Goal: Task Accomplishment & Management: Use online tool/utility

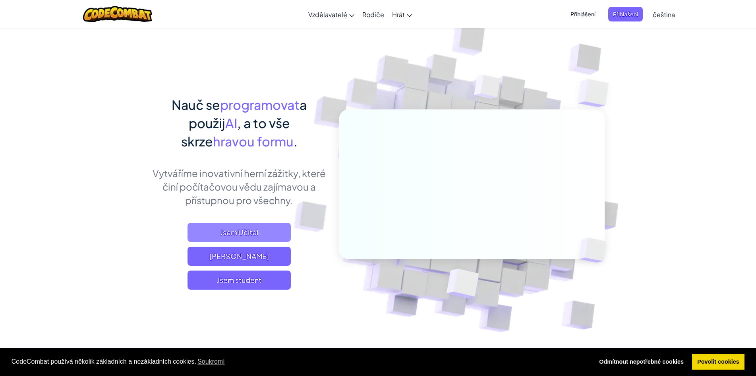
click at [265, 230] on span "Jsem Učitel" at bounding box center [239, 232] width 103 height 19
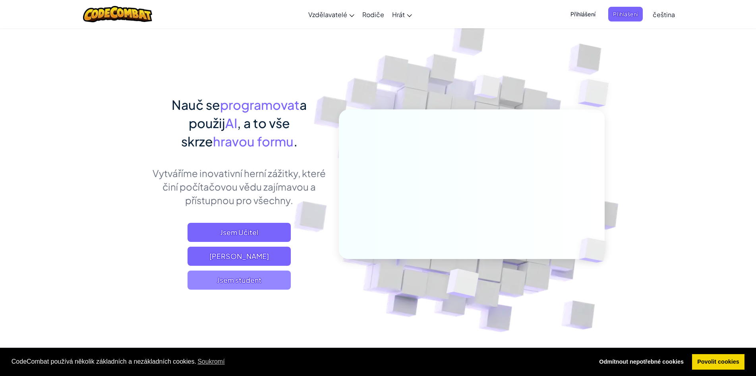
click at [235, 279] on span "Jsem student" at bounding box center [239, 279] width 103 height 19
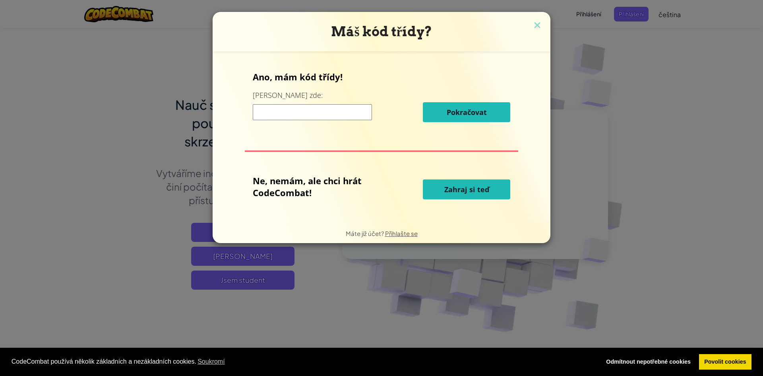
click at [479, 183] on button "Zahraj si teď" at bounding box center [466, 189] width 87 height 20
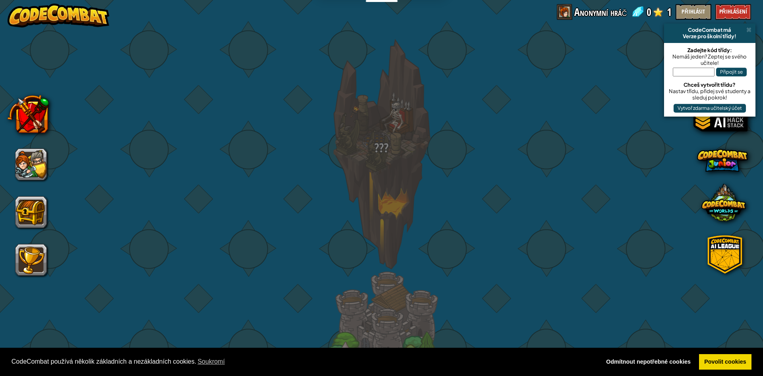
select select "cs"
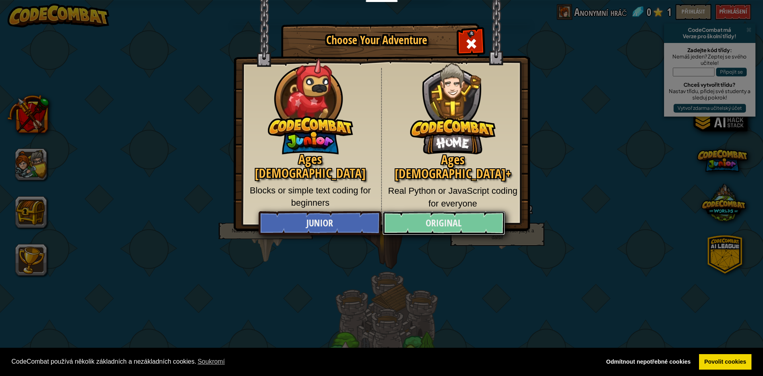
click at [458, 221] on link "Original" at bounding box center [443, 223] width 122 height 24
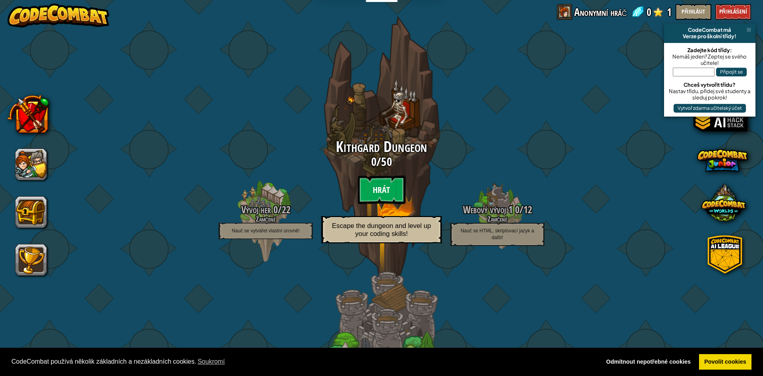
click at [382, 193] on btn "Hrát" at bounding box center [382, 189] width 48 height 29
select select "cs"
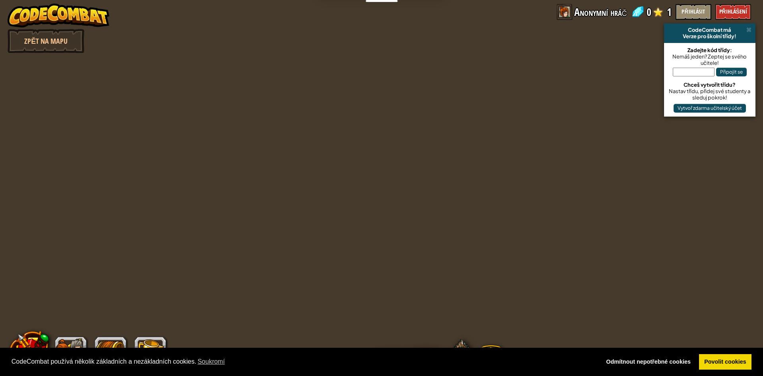
select select "cs"
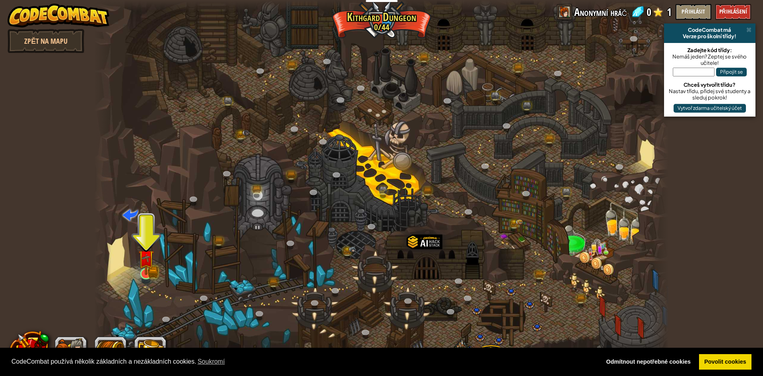
drag, startPoint x: 154, startPoint y: 266, endPoint x: 146, endPoint y: 265, distance: 8.4
click at [151, 265] on div "Zkroucený Kaňon (Zamčené) Výzva: sesbírej co nejvíce zlata pomocí všech program…" at bounding box center [381, 188] width 575 height 376
click at [145, 263] on img at bounding box center [146, 258] width 9 height 9
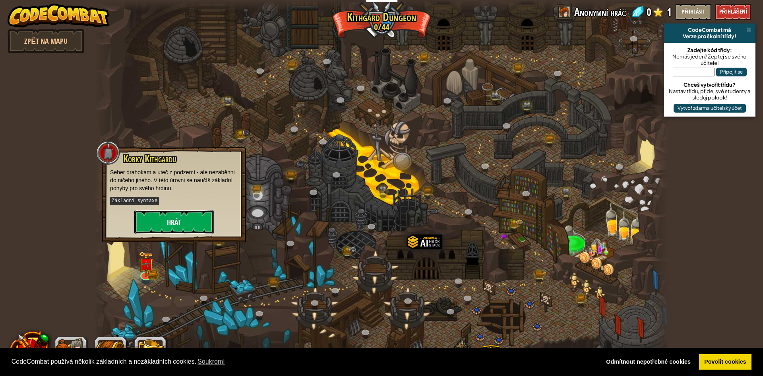
click at [173, 223] on button "Hrát" at bounding box center [173, 222] width 79 height 24
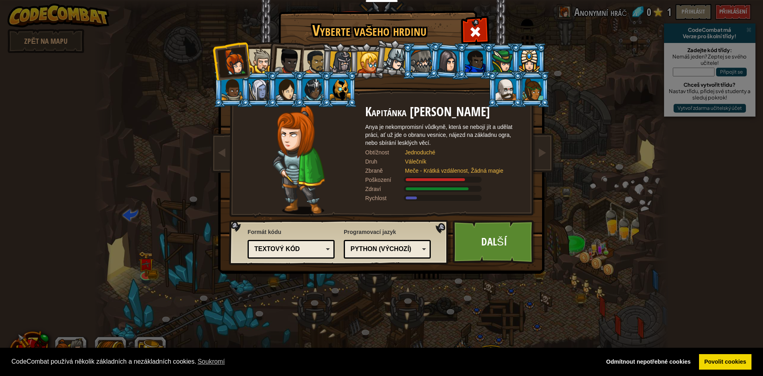
click at [399, 63] on div at bounding box center [394, 59] width 23 height 23
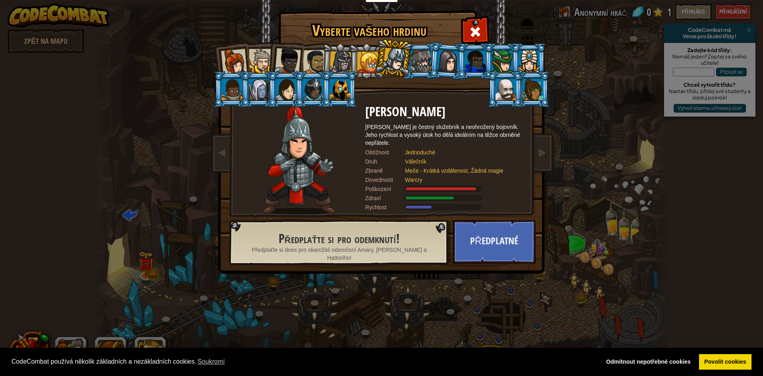
click at [223, 56] on div at bounding box center [234, 62] width 26 height 26
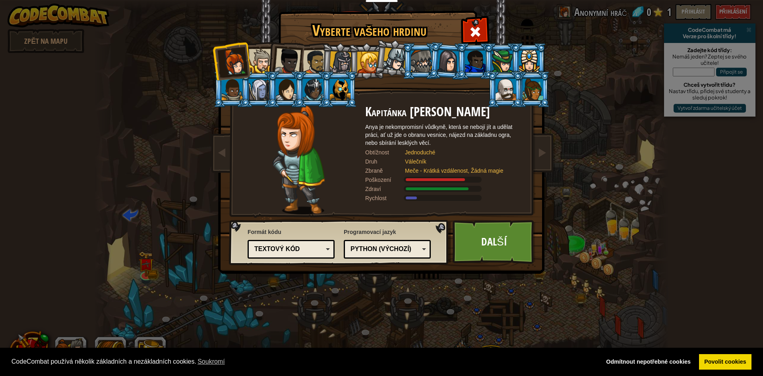
click at [310, 52] on div at bounding box center [315, 62] width 25 height 25
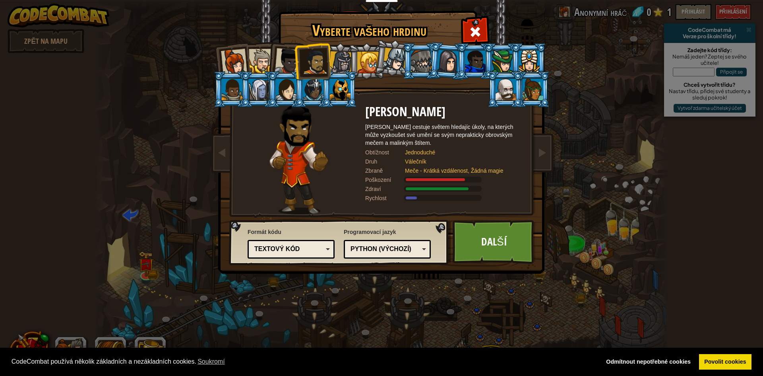
click at [286, 52] on div at bounding box center [288, 61] width 26 height 26
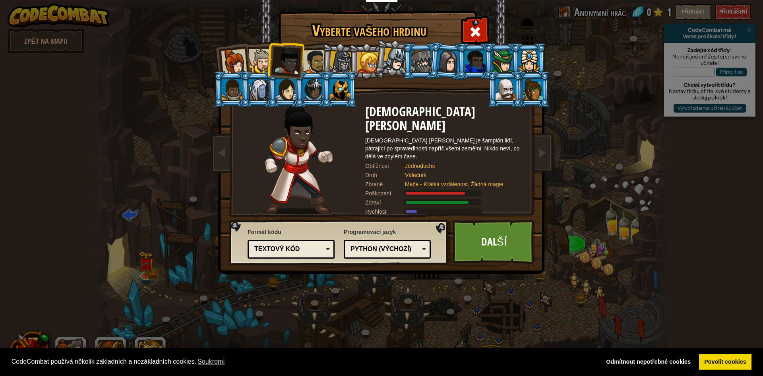
click at [256, 56] on div at bounding box center [261, 61] width 24 height 24
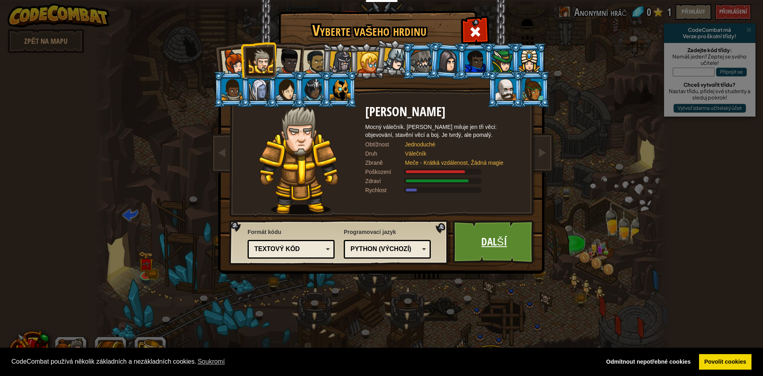
click at [487, 240] on link "Další" at bounding box center [494, 242] width 83 height 44
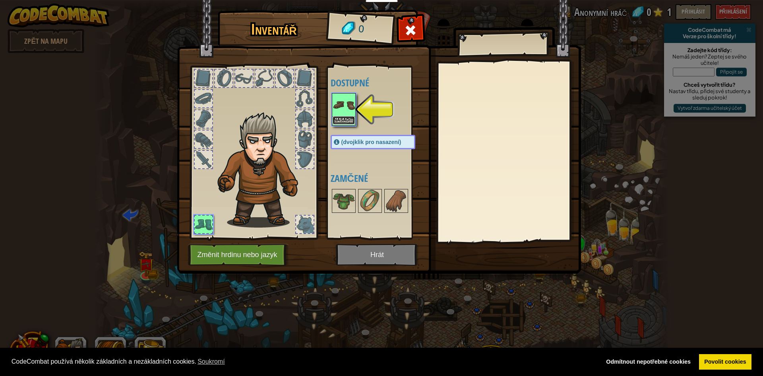
click at [348, 118] on button "Nasadit" at bounding box center [344, 120] width 22 height 8
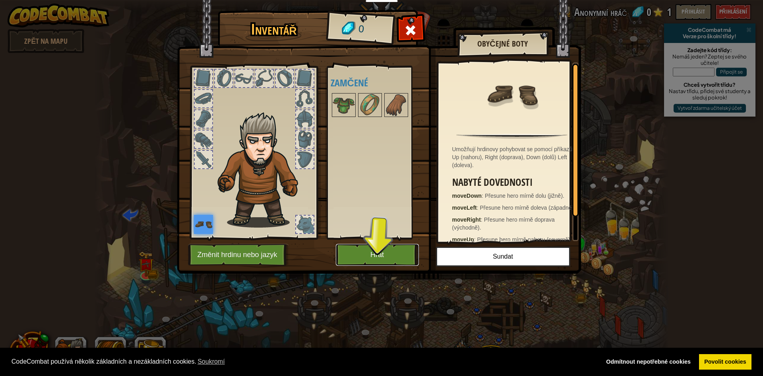
click at [376, 245] on button "Hrát" at bounding box center [377, 255] width 83 height 22
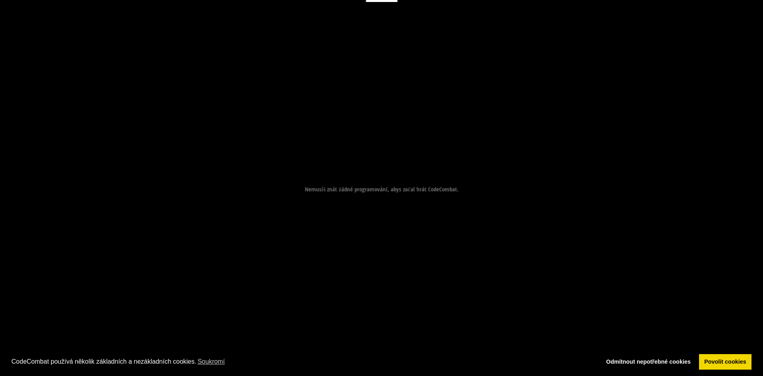
click at [375, 250] on div "Cíle Vyhni se bodlákům. Shromáždi drahokamy. Začít úroveň Chyba při načítání ze…" at bounding box center [381, 188] width 763 height 376
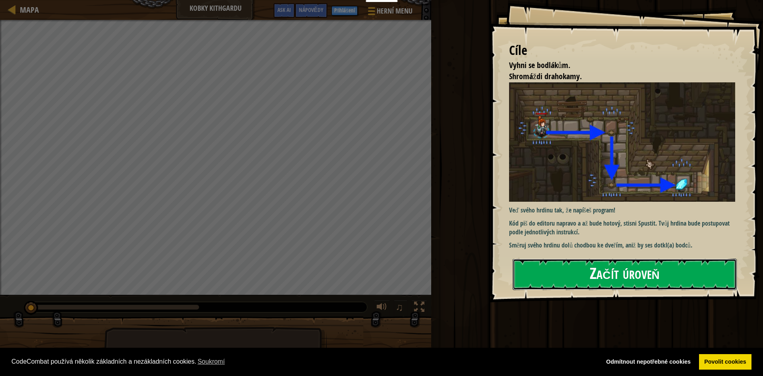
click at [597, 270] on button "Začít úroveň" at bounding box center [625, 273] width 224 height 31
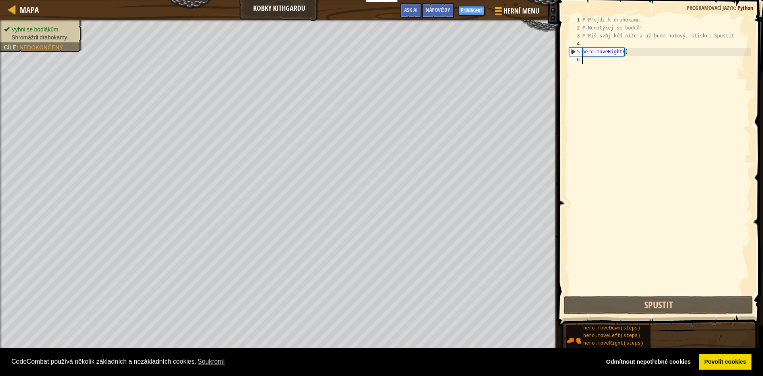
click at [588, 68] on div "# Přejdi k drahokamu. # Nedotýkej se bodců! # Piš svůj kód níže a až bude hotov…" at bounding box center [666, 163] width 171 height 294
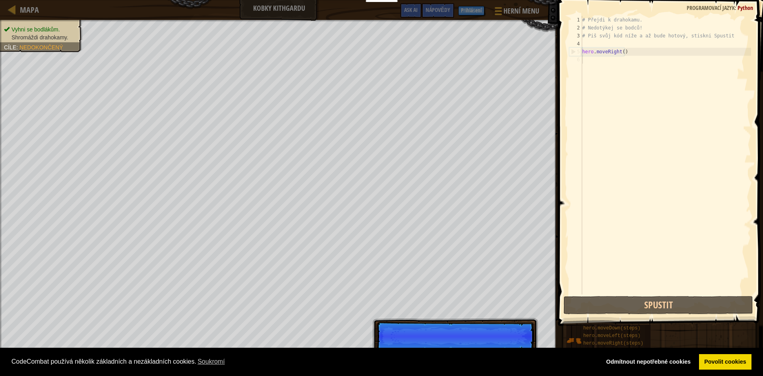
click at [587, 60] on div "# Přejdi k drahokamu. # Nedotýkej se bodců! # Piš svůj kód níže a až bude hotov…" at bounding box center [666, 163] width 171 height 294
click at [599, 62] on div "# Přejdi k drahokamu. # Nedotýkej se bodců! # Piš svůj kód níže a až bude hotov…" at bounding box center [666, 163] width 171 height 294
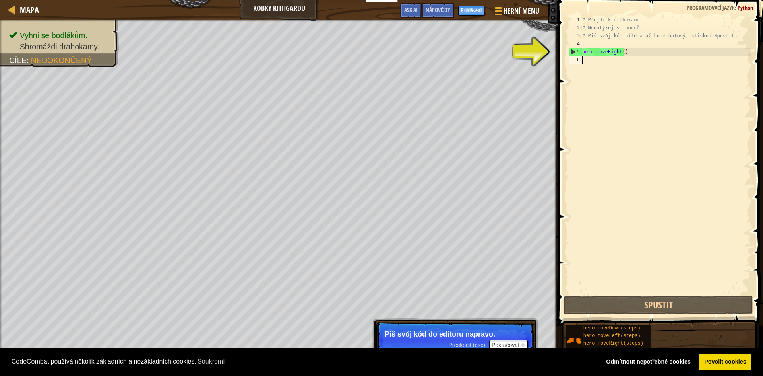
click at [597, 63] on div "# Přejdi k drahokamu. # Nedotýkej se bodců! # Piš svůj kód níže a až bude hotov…" at bounding box center [666, 163] width 171 height 294
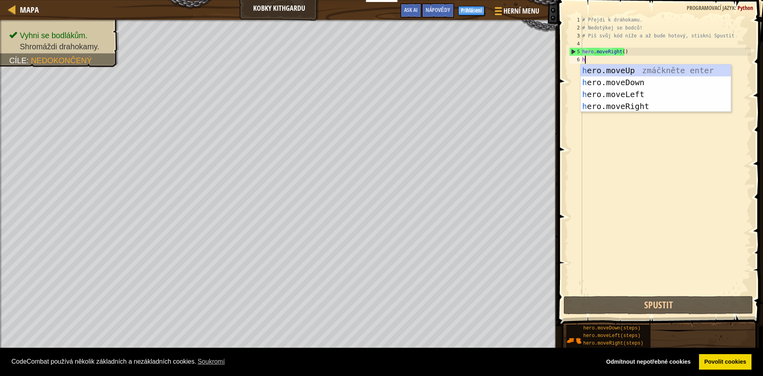
scroll to position [4, 0]
type textarea "he"
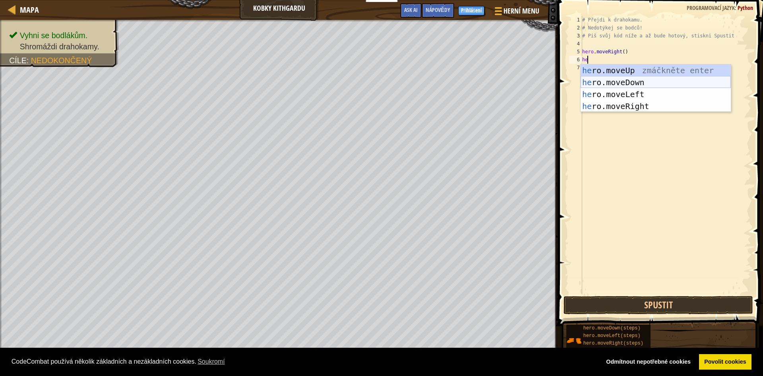
click at [615, 84] on div "he ro.moveUp zmáčkněte enter he ro.moveDown zmáčkněte enter he ro.moveLeft zmáč…" at bounding box center [656, 100] width 150 height 72
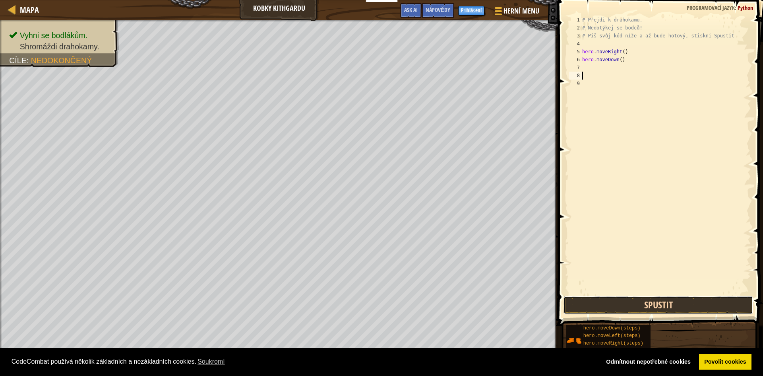
click at [684, 309] on button "Spustit" at bounding box center [659, 305] width 190 height 18
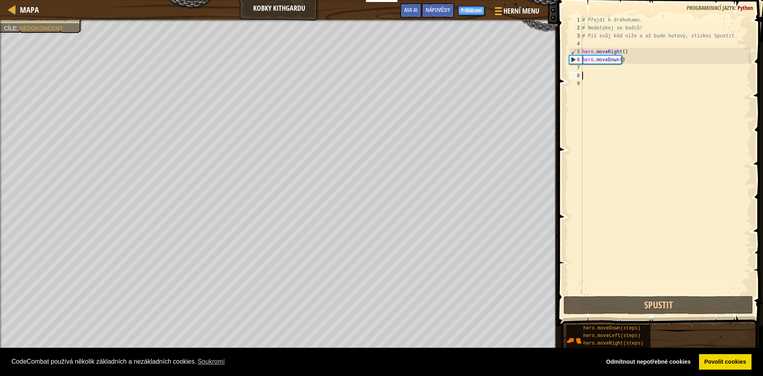
click at [602, 72] on div "# Přejdi k drahokamu. # Nedotýkej se bodců! # Piš svůj kód níže a až bude hotov…" at bounding box center [666, 163] width 171 height 294
click at [595, 79] on div "# Přejdi k drahokamu. # Nedotýkej se bodců! # Piš svůj kód níže a až bude hotov…" at bounding box center [666, 163] width 171 height 294
click at [604, 50] on div "# Přejdi k drahokamu. # Nedotýkej se bodců! # Piš svůj kód níže a až bude hotov…" at bounding box center [666, 163] width 171 height 294
type textarea "hero.moveRight()"
click at [584, 72] on div "hero.moveRight() 1 2 3 4 5 6 7 8 9 # Přejdi k drahokamu. # Nedotýkej se bodců! …" at bounding box center [660, 155] width 184 height 278
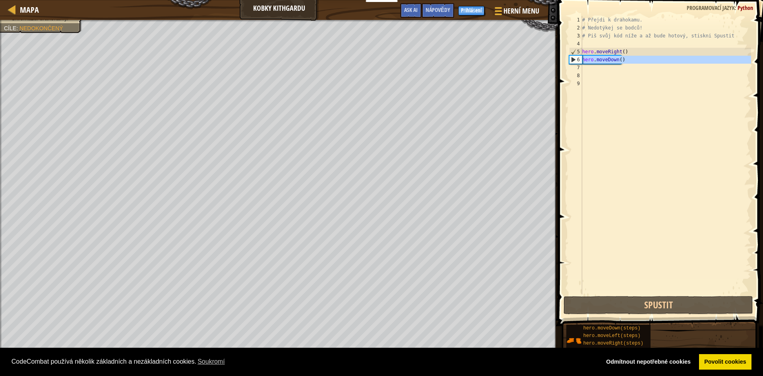
click at [580, 62] on div "6" at bounding box center [576, 60] width 13 height 8
type textarea "hero.moveDown()"
click at [588, 67] on div "# Přejdi k drahokamu. # Nedotýkej se bodců! # Piš svůj kód níže a až bude hotov…" at bounding box center [666, 163] width 171 height 294
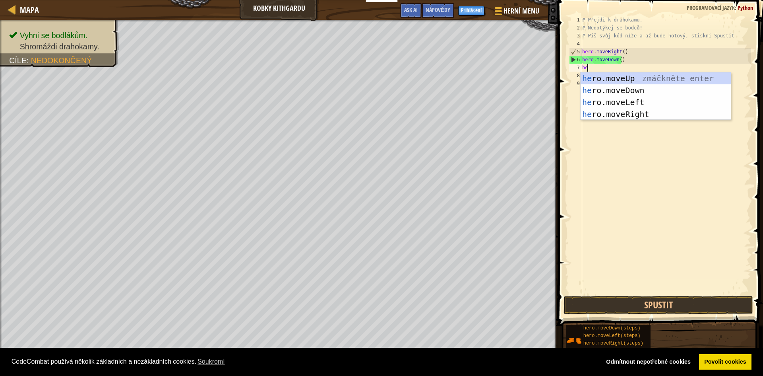
scroll to position [4, 0]
type textarea "hero"
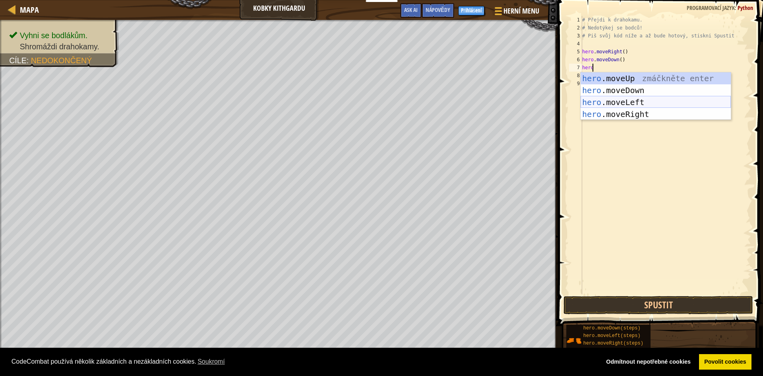
click at [658, 102] on div "hero .moveUp zmáčkněte enter hero .moveDown zmáčkněte enter hero .moveLeft zmáč…" at bounding box center [656, 108] width 150 height 72
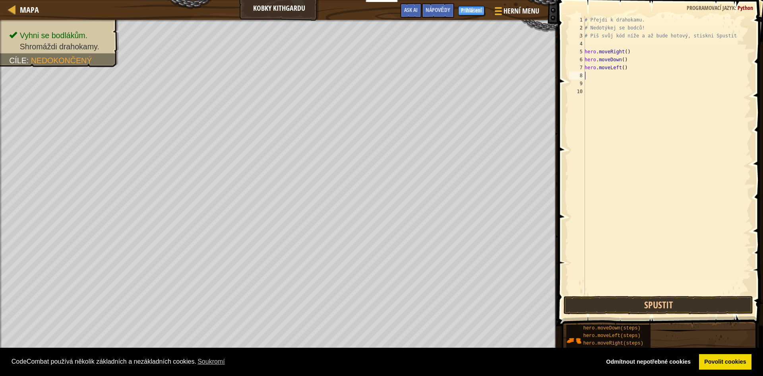
scroll to position [4, 0]
click at [650, 302] on button "Spustit" at bounding box center [659, 305] width 190 height 18
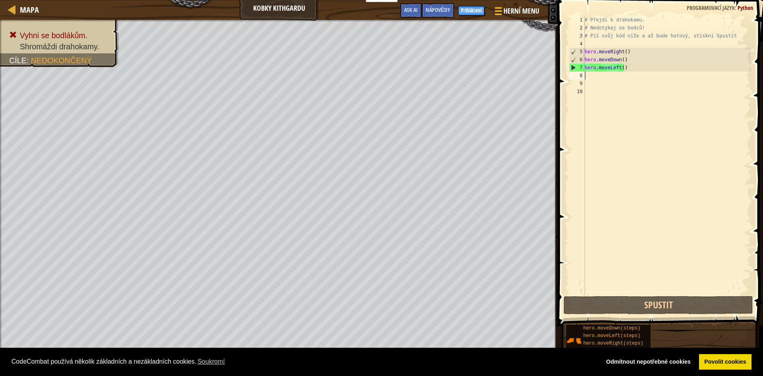
click at [614, 68] on div "# Přejdi k drahokamu. # Nedotýkej se bodců! # Piš svůj kód níže a až bude hotov…" at bounding box center [667, 163] width 168 height 294
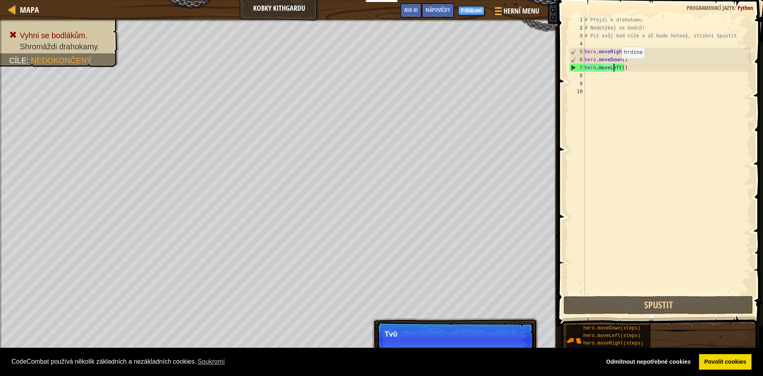
click at [617, 66] on div "# Přejdi k drahokamu. # Nedotýkej se bodců! # Piš svůj kód níže a až bude hotov…" at bounding box center [667, 163] width 168 height 294
click at [619, 66] on div "# Přejdi k drahokamu. # Nedotýkej se bodců! # Piš svůj kód níže a až bude hotov…" at bounding box center [667, 163] width 168 height 294
click at [619, 66] on div "# Přejdi k drahokamu. # Nedotýkej se bodců! # Piš svůj kód níže a až bude hotov…" at bounding box center [667, 155] width 168 height 278
click at [620, 66] on div "# Přejdi k drahokamu. # Nedotýkej se bodců! # Piš svůj kód níže a až bude hotov…" at bounding box center [667, 163] width 168 height 294
click at [617, 66] on div "# Přejdi k drahokamu. # Nedotýkej se bodců! # Piš svůj kód níže a až bude hotov…" at bounding box center [667, 163] width 168 height 294
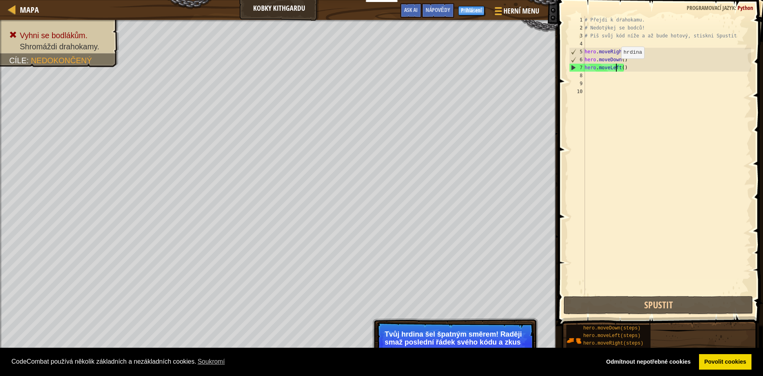
click at [616, 66] on div "# Přejdi k drahokamu. # Nedotýkej se bodců! # Piš svůj kód níže a až bude hotov…" at bounding box center [667, 163] width 168 height 294
click at [617, 68] on div "# Přejdi k drahokamu. # Nedotýkej se bodců! # Piš svůj kód níže a až bude hotov…" at bounding box center [667, 163] width 168 height 294
click at [618, 66] on div "# Přejdi k drahokamu. # Nedotýkej se bodců! # Piš svůj kód níže a až bude hotov…" at bounding box center [667, 163] width 168 height 294
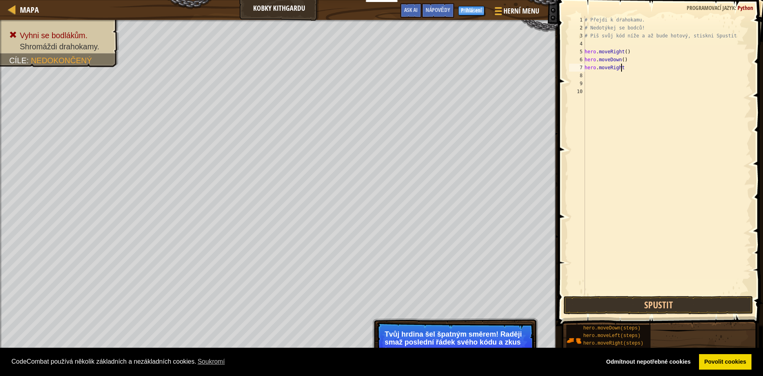
scroll to position [4, 3]
drag, startPoint x: 701, startPoint y: 304, endPoint x: 705, endPoint y: 307, distance: 4.9
click at [704, 306] on button "Spustit" at bounding box center [659, 305] width 190 height 18
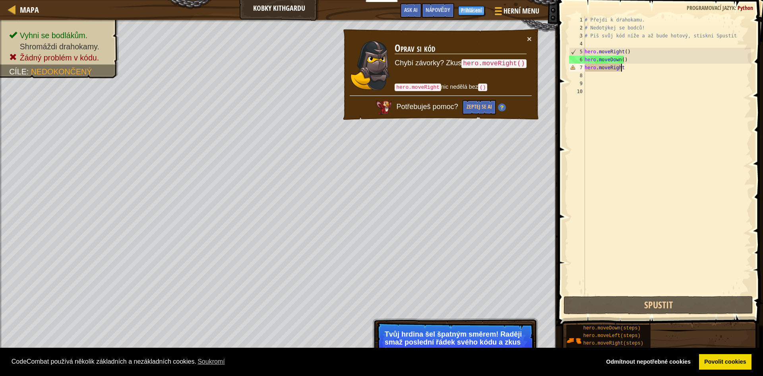
click at [628, 66] on div "# Přejdi k drahokamu. # Nedotýkej se bodců! # Piš svůj kód níže a až bude hotov…" at bounding box center [667, 163] width 168 height 294
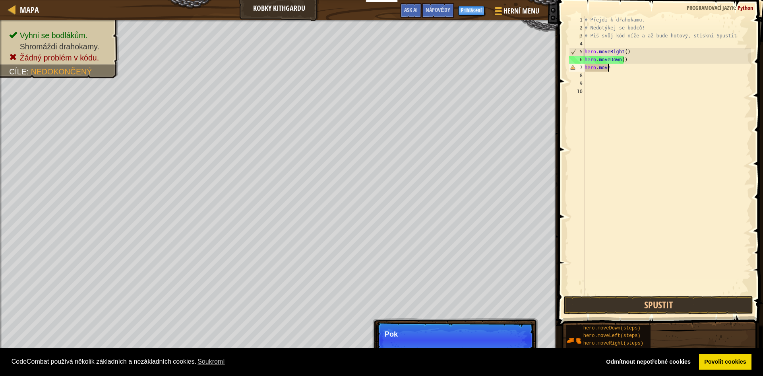
scroll to position [4, 1]
type textarea "h"
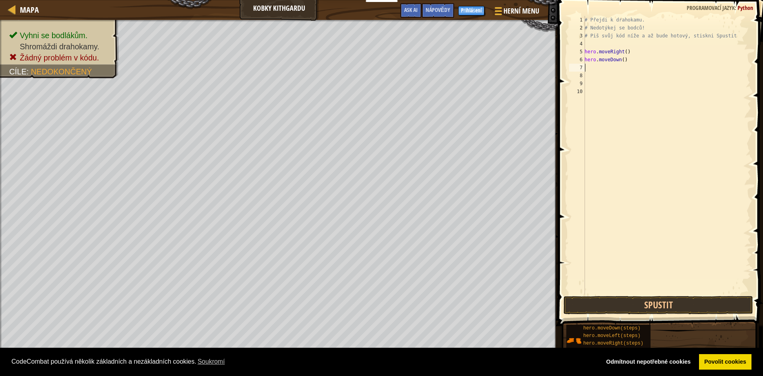
click at [596, 70] on div "# Přejdi k drahokamu. # Nedotýkej se bodců! # Piš svůj kód níže a až bude hotov…" at bounding box center [667, 163] width 168 height 294
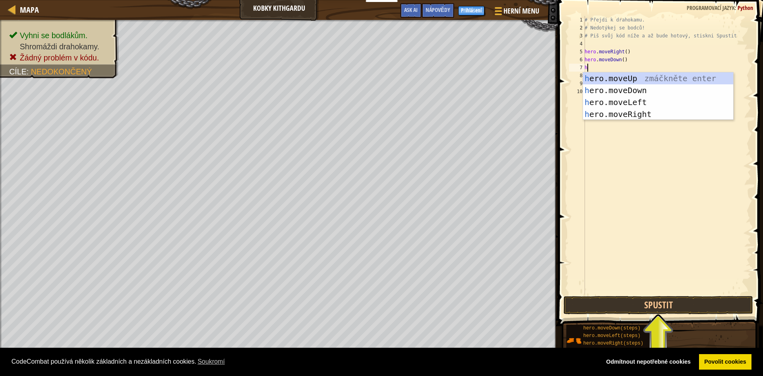
type textarea "her"
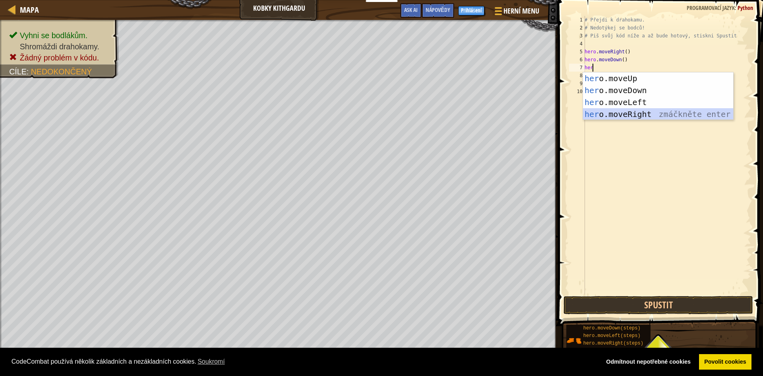
click at [618, 112] on div "her o.moveUp zmáčkněte enter her o.moveDown zmáčkněte enter her o.moveLeft zmáč…" at bounding box center [658, 108] width 150 height 72
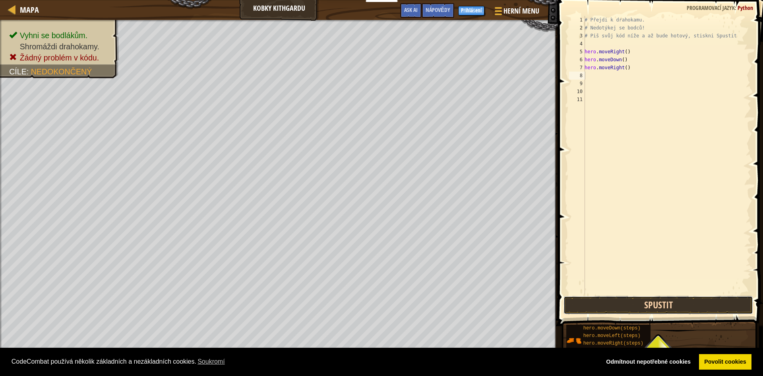
click at [661, 307] on button "Spustit" at bounding box center [659, 305] width 190 height 18
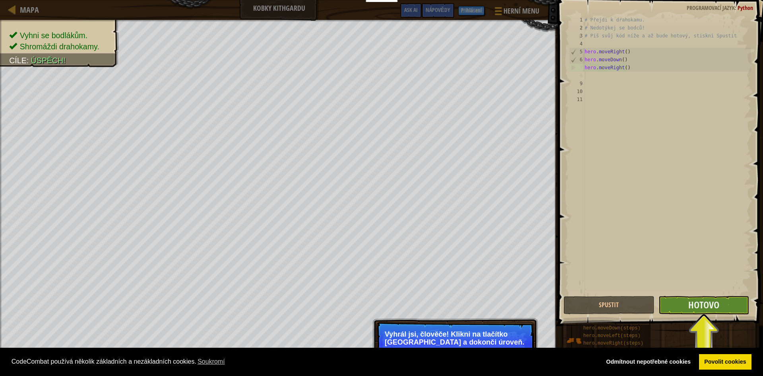
drag, startPoint x: 735, startPoint y: 294, endPoint x: 735, endPoint y: 312, distance: 17.9
click at [735, 312] on div "1 2 3 4 5 6 7 8 9 10 11 # Přejdi k drahokamu. # Nedotýkej se bodců! # Piš svůj …" at bounding box center [659, 178] width 207 height 349
click at [735, 311] on button "Hotovo" at bounding box center [704, 305] width 91 height 18
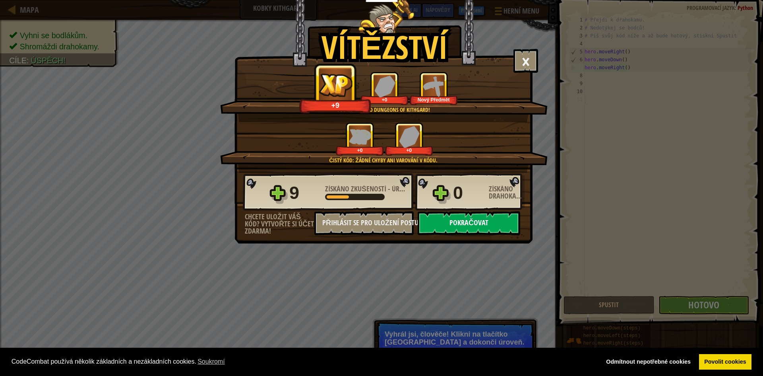
click at [487, 223] on button "Pokračovat" at bounding box center [469, 223] width 103 height 24
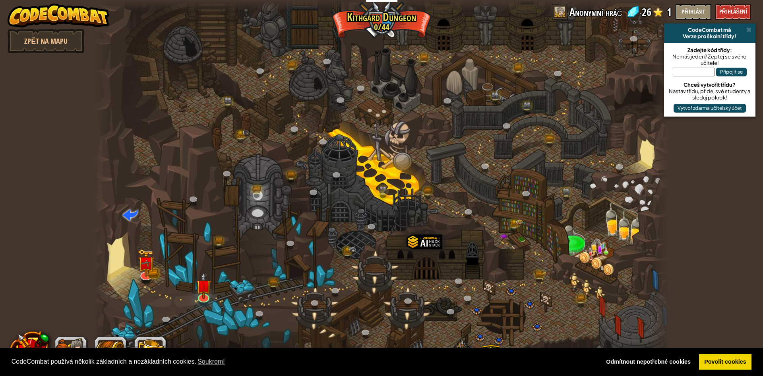
select select "cs"
click at [206, 297] on link at bounding box center [203, 295] width 16 height 16
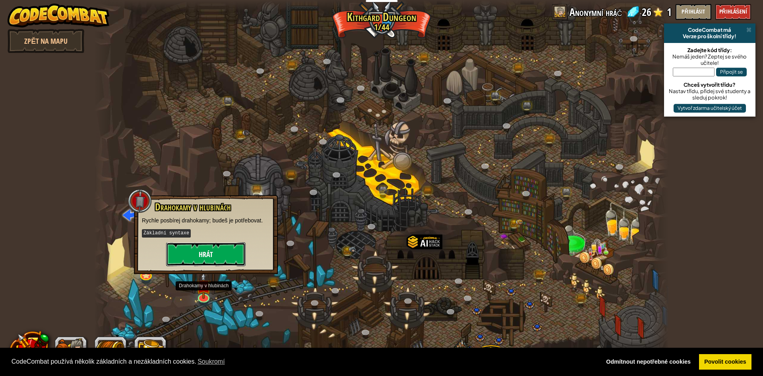
click at [212, 258] on button "Hrát" at bounding box center [205, 254] width 79 height 24
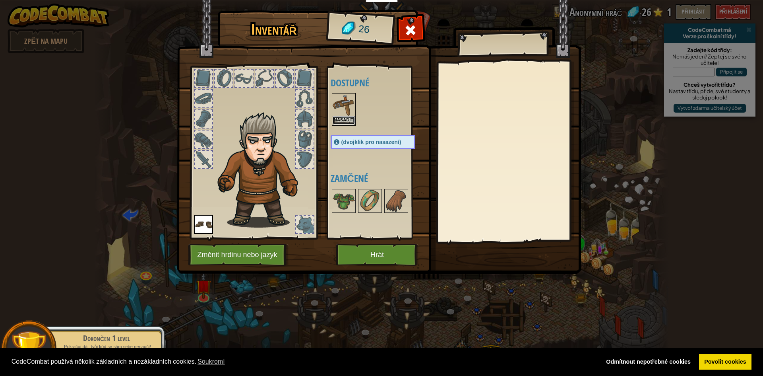
click at [344, 117] on button "Nasadit" at bounding box center [344, 120] width 22 height 8
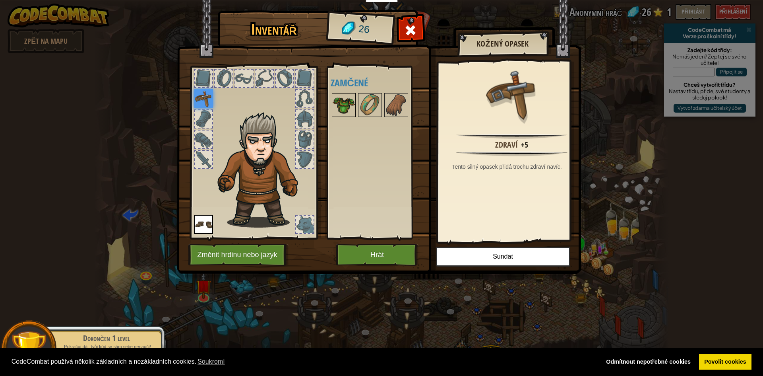
click at [343, 109] on img at bounding box center [344, 105] width 22 height 22
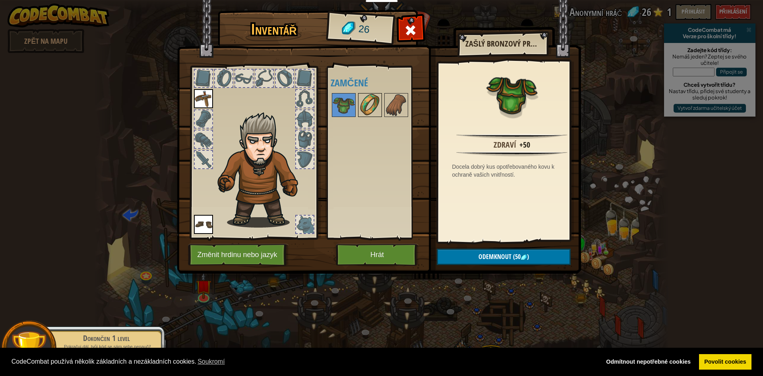
click at [370, 113] on img at bounding box center [370, 105] width 22 height 22
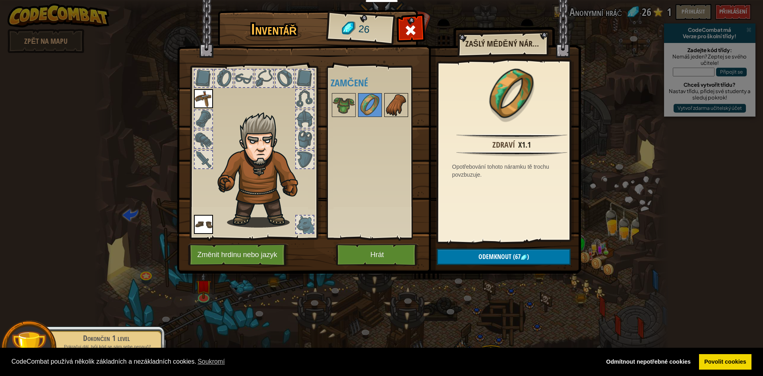
click at [385, 114] on img at bounding box center [396, 105] width 22 height 22
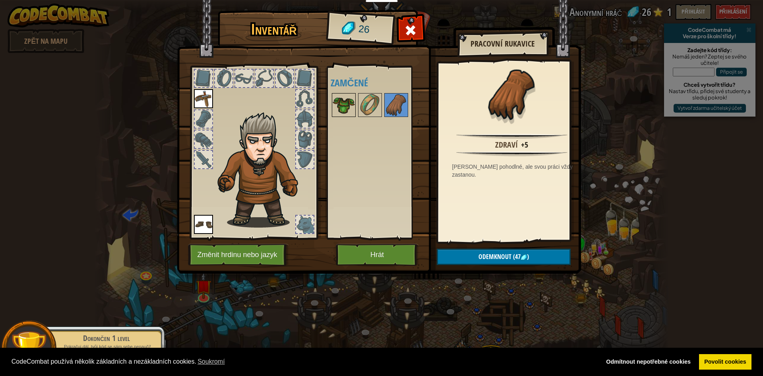
click at [332, 109] on div at bounding box center [344, 105] width 24 height 24
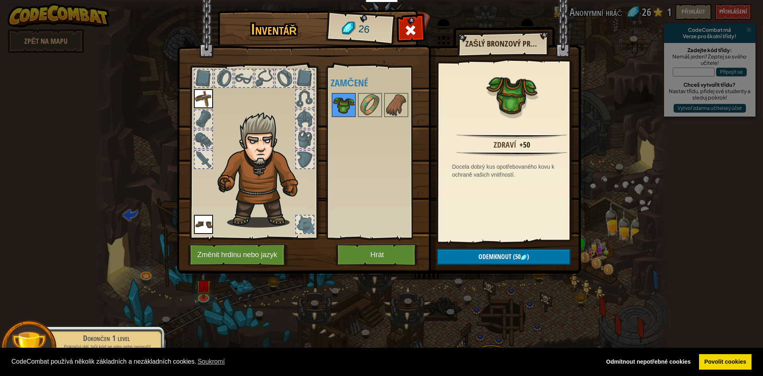
click at [345, 102] on img at bounding box center [344, 105] width 22 height 22
click at [381, 107] on div at bounding box center [370, 105] width 24 height 24
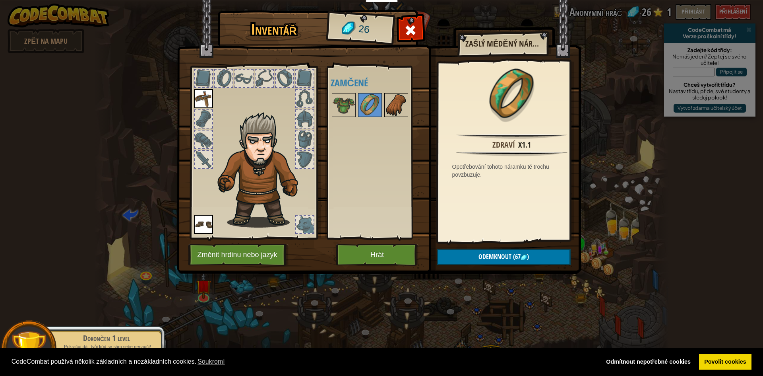
click at [392, 106] on img at bounding box center [396, 105] width 22 height 22
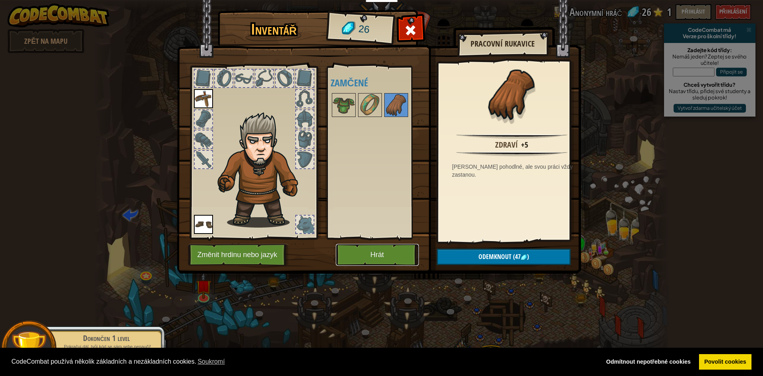
click at [375, 257] on button "Hrát" at bounding box center [377, 255] width 83 height 22
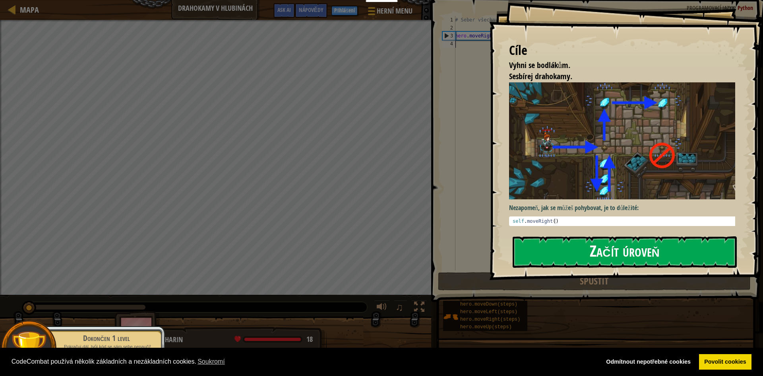
click at [636, 236] on button "Začít úroveň" at bounding box center [625, 251] width 224 height 31
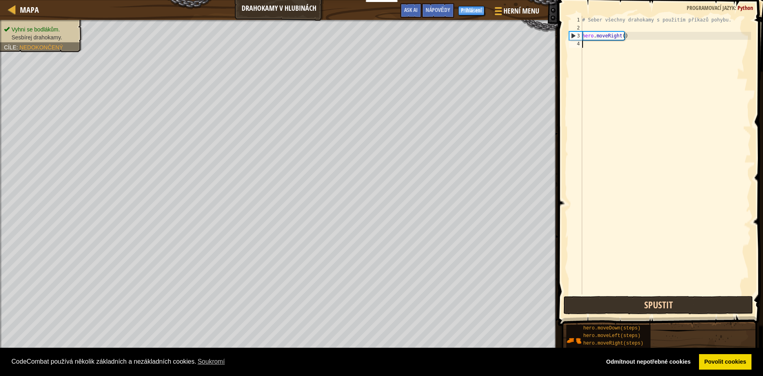
click at [652, 301] on div "1 2 3 4 # Seber všechny drahokamy s použitím příkazů pohybu. hero . moveRight (…" at bounding box center [659, 178] width 207 height 349
click at [651, 304] on button "Spustit" at bounding box center [659, 305] width 190 height 18
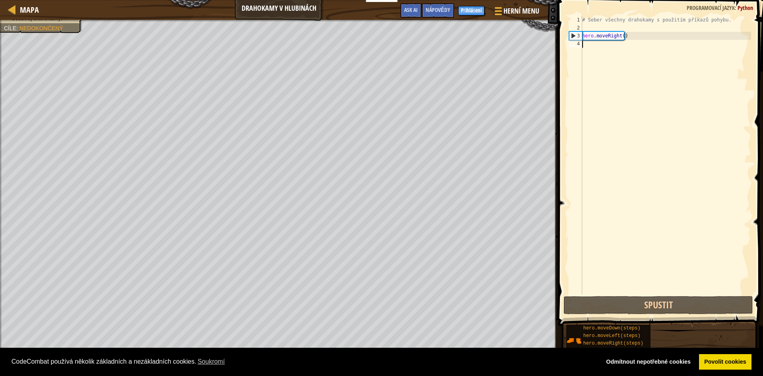
click at [592, 47] on div "# Seber všechny drahokamy s použitím příkazů pohybu. hero . moveRight ( )" at bounding box center [666, 163] width 171 height 294
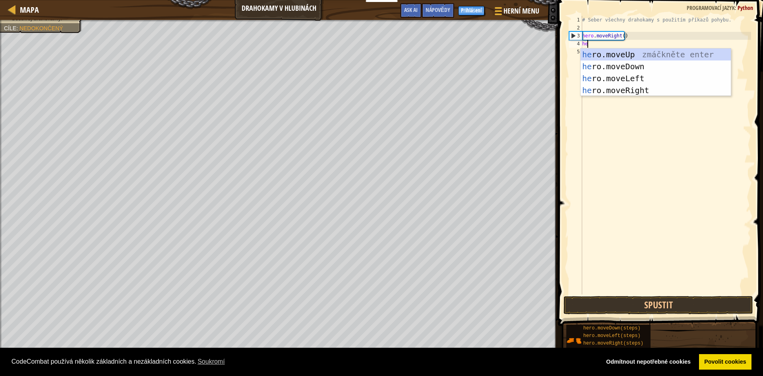
scroll to position [4, 0]
type textarea "hero"
click at [618, 66] on div "hero .moveUp zmáčkněte enter hero .moveDown zmáčkněte enter hero .moveLeft zmáč…" at bounding box center [656, 84] width 150 height 72
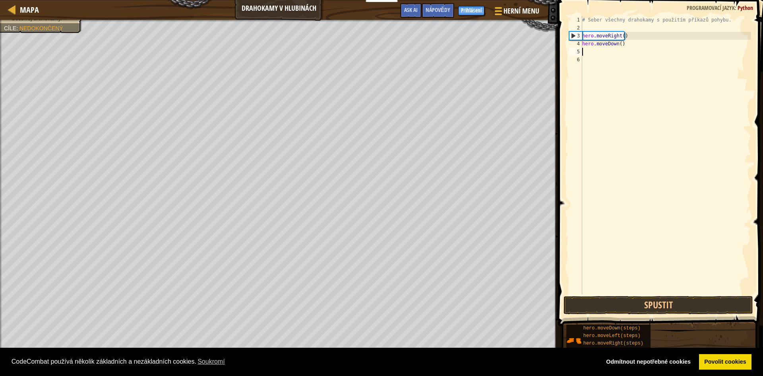
scroll to position [4, 0]
click at [651, 305] on button "Spustit" at bounding box center [659, 305] width 190 height 18
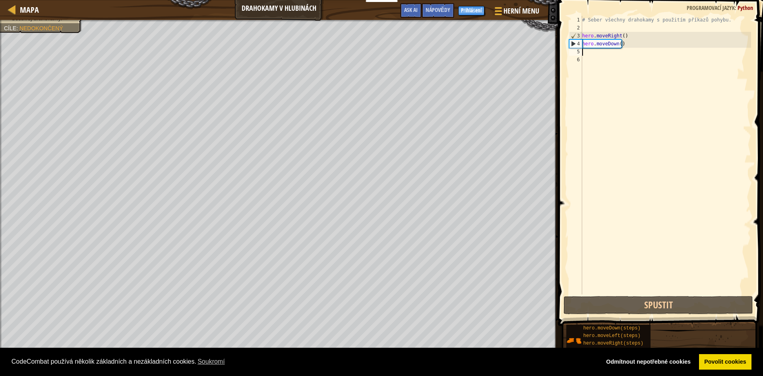
click at [597, 54] on div "# Seber všechny drahokamy s použitím příkazů pohybu. hero . moveRight ( ) hero …" at bounding box center [666, 163] width 171 height 294
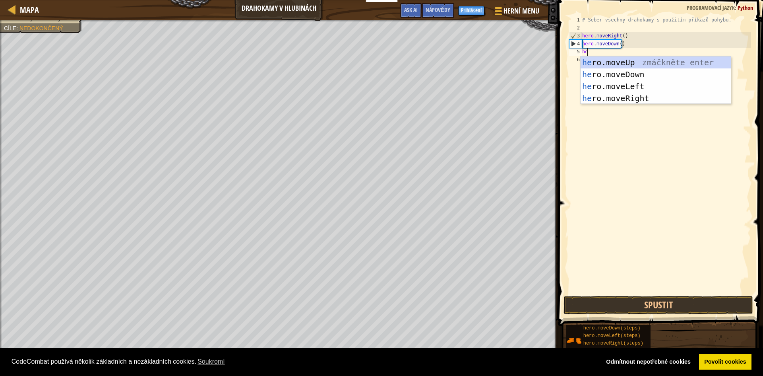
type textarea "her"
click at [622, 64] on div "her o.moveUp zmáčkněte enter her o.moveDown zmáčkněte enter her o.moveLeft zmáč…" at bounding box center [656, 92] width 150 height 72
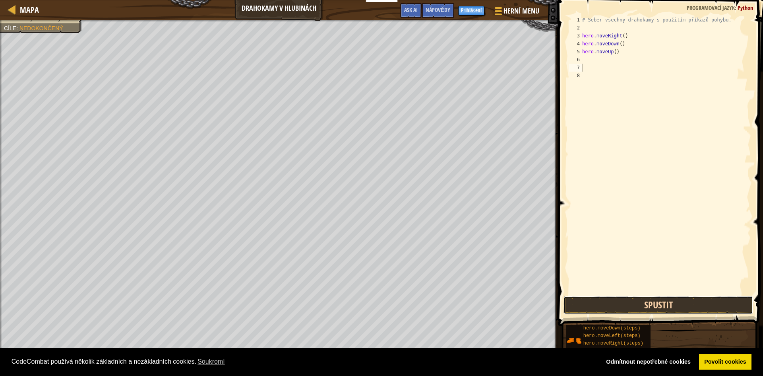
click at [675, 305] on button "Spustit" at bounding box center [659, 305] width 190 height 18
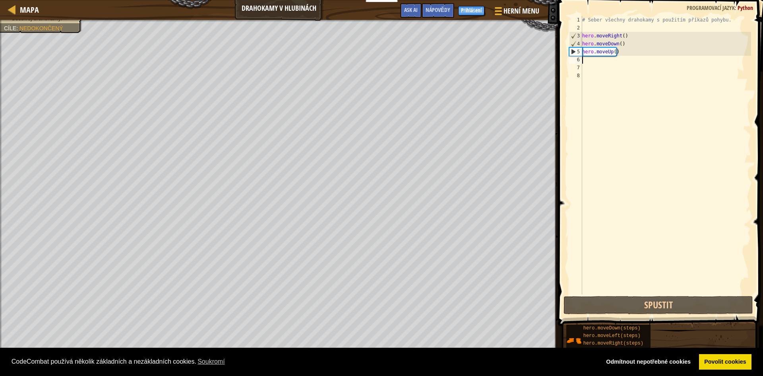
click at [604, 62] on div "# Seber všechny drahokamy s použitím příkazů pohybu. hero . moveRight ( ) hero …" at bounding box center [666, 163] width 171 height 294
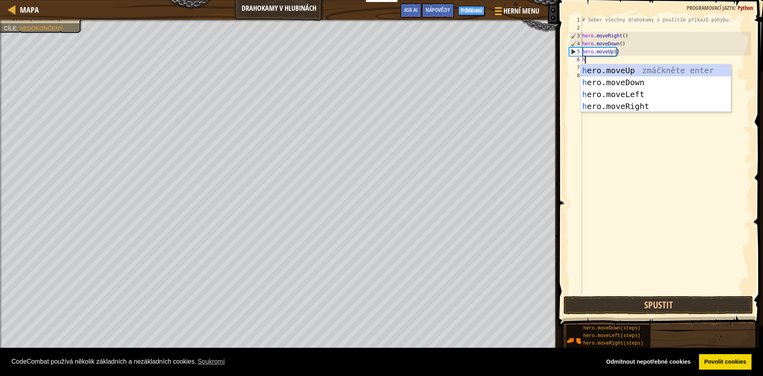
type textarea "he"
click at [632, 67] on div "he ro.moveUp zmáčkněte enter he ro.moveDown zmáčkněte enter he ro.moveLeft zmáč…" at bounding box center [656, 100] width 150 height 72
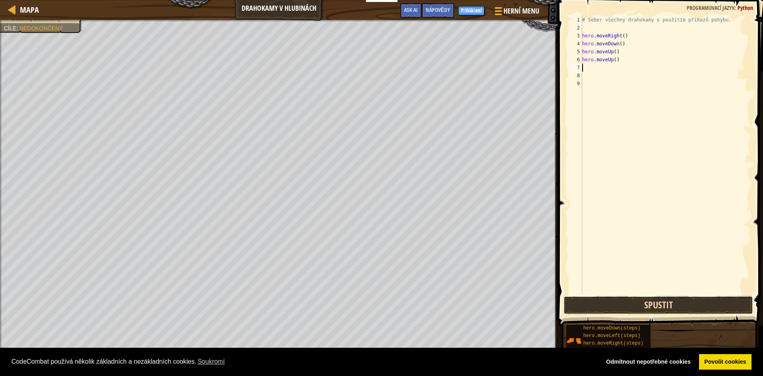
click at [641, 304] on button "Spustit" at bounding box center [659, 305] width 190 height 18
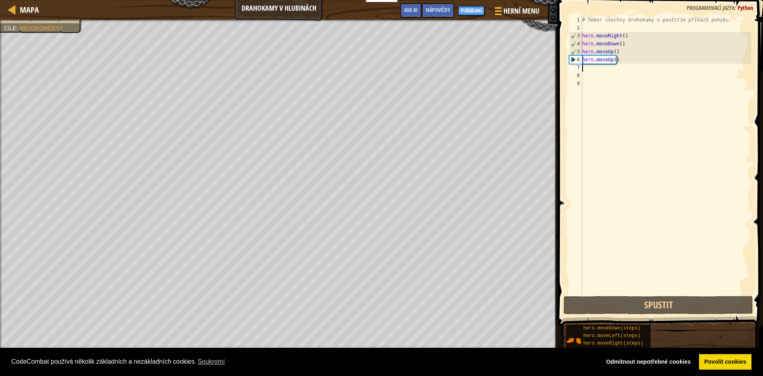
click at [591, 68] on div "# Seber všechny drahokamy s použitím příkazů pohybu. hero . moveRight ( ) hero …" at bounding box center [666, 163] width 171 height 294
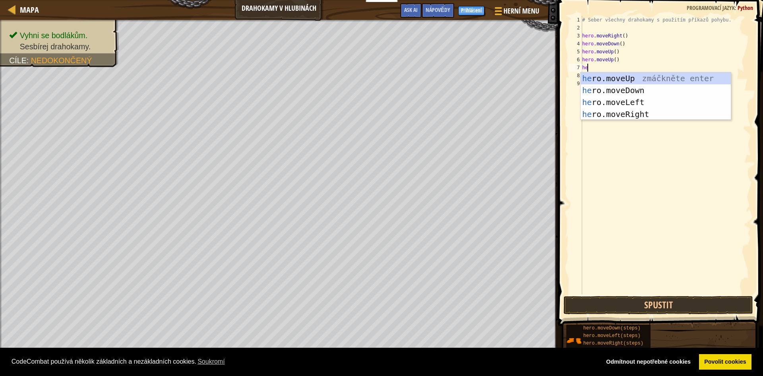
scroll to position [4, 0]
type textarea "hero"
click at [610, 113] on div "hero .moveUp zmáčkněte enter hero .moveDown zmáčkněte enter hero .moveLeft zmáč…" at bounding box center [656, 108] width 150 height 72
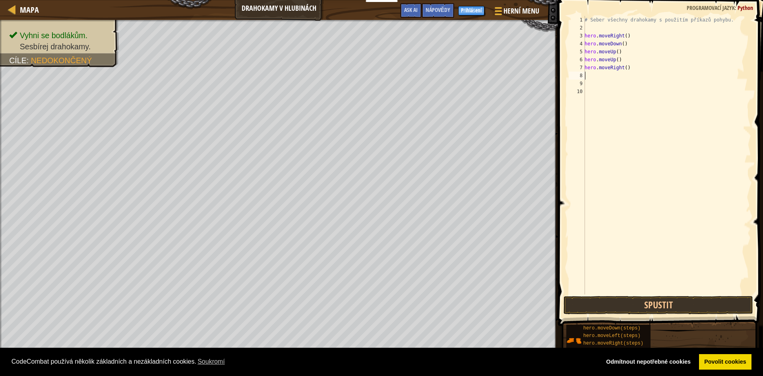
scroll to position [4, 0]
click at [652, 304] on button "Spustit" at bounding box center [659, 305] width 190 height 18
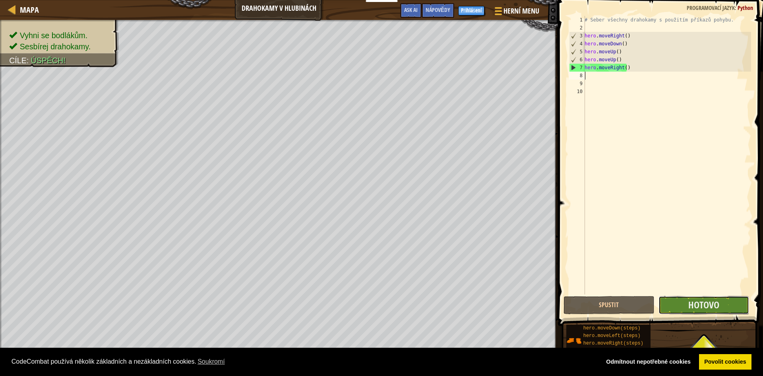
click at [680, 306] on button "Hotovo" at bounding box center [704, 305] width 91 height 18
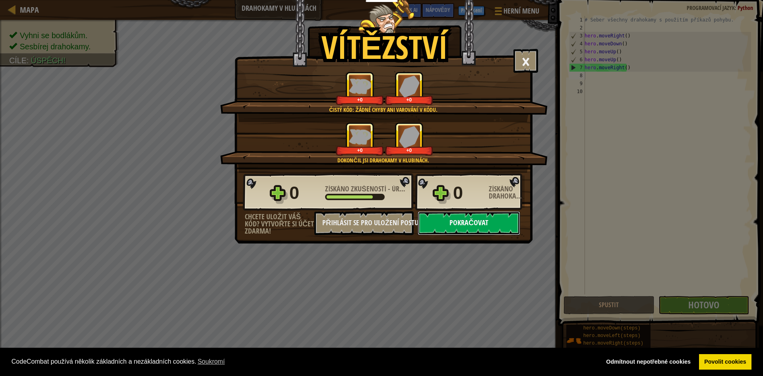
click at [457, 224] on button "Pokračovat" at bounding box center [469, 223] width 103 height 24
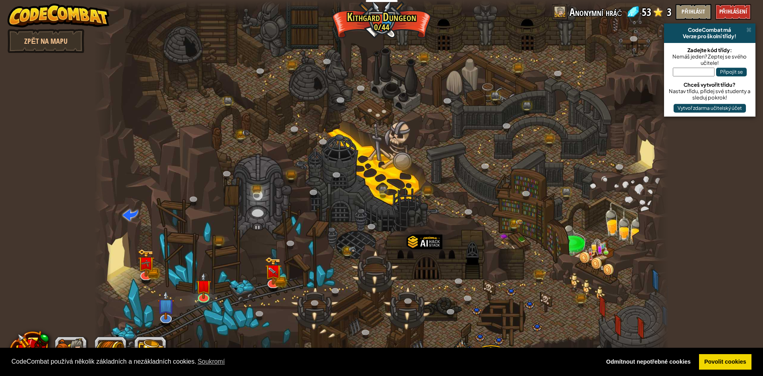
select select "cs"
click at [275, 281] on img at bounding box center [274, 265] width 16 height 34
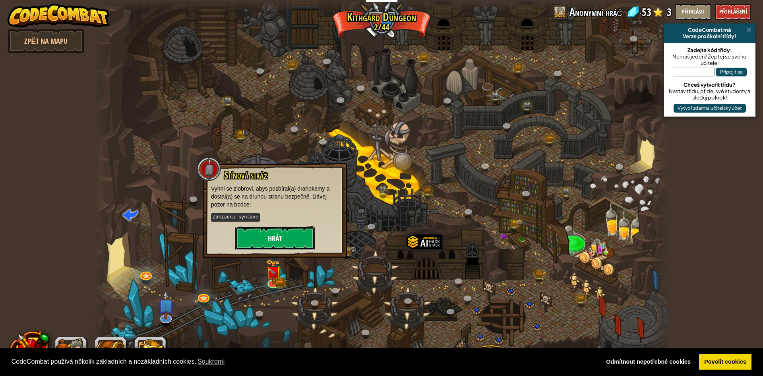
click at [291, 230] on button "Hrát" at bounding box center [274, 238] width 79 height 24
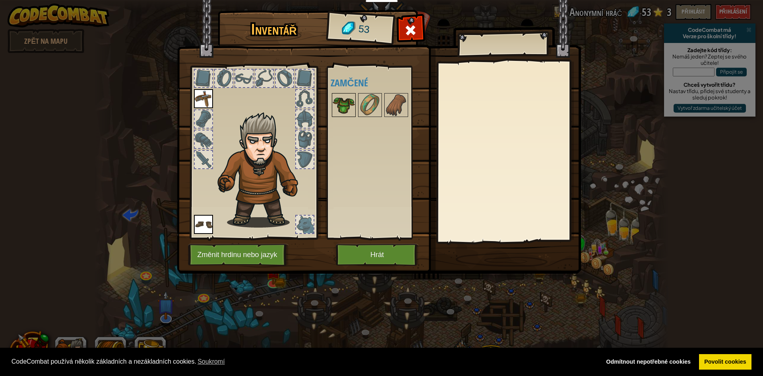
click at [345, 104] on img at bounding box center [344, 105] width 22 height 22
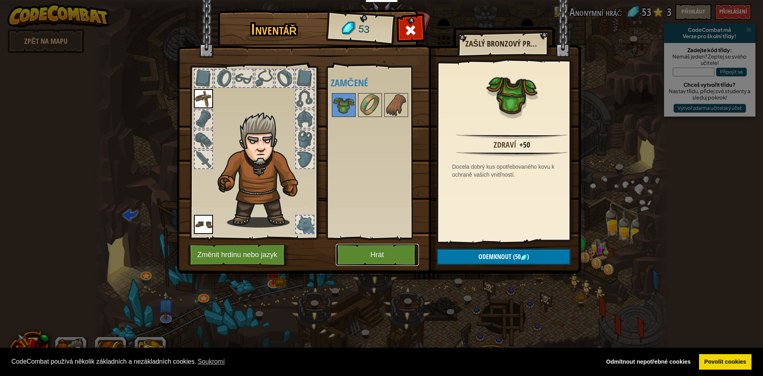
click at [369, 251] on button "Hrát" at bounding box center [377, 255] width 83 height 22
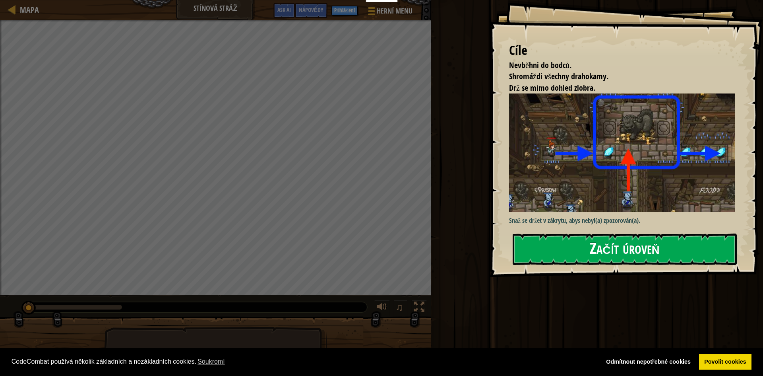
click at [571, 251] on button "Začít úroveň" at bounding box center [625, 248] width 224 height 31
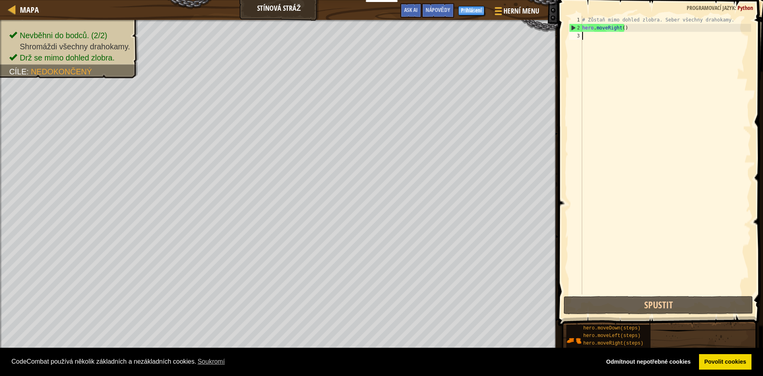
click at [598, 37] on div "# Zůstaň mimo dohled zlobra. Seber všechny drahokamy. hero . moveRight ( )" at bounding box center [666, 163] width 171 height 294
type textarea "he"
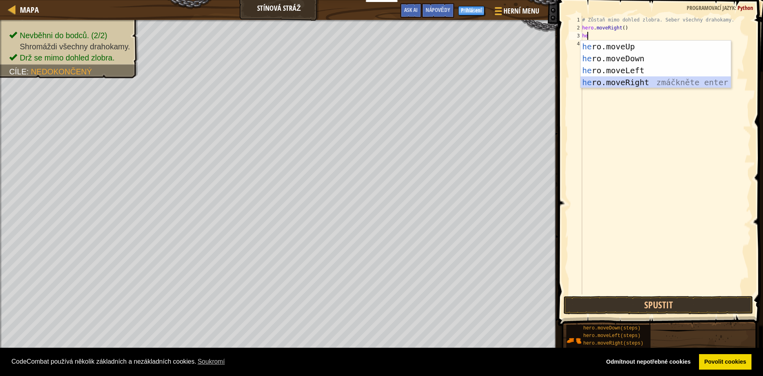
click at [628, 85] on div "he ro.moveUp zmáčkněte enter he ro.moveDown zmáčkněte enter he ro.moveLeft zmáč…" at bounding box center [656, 77] width 150 height 72
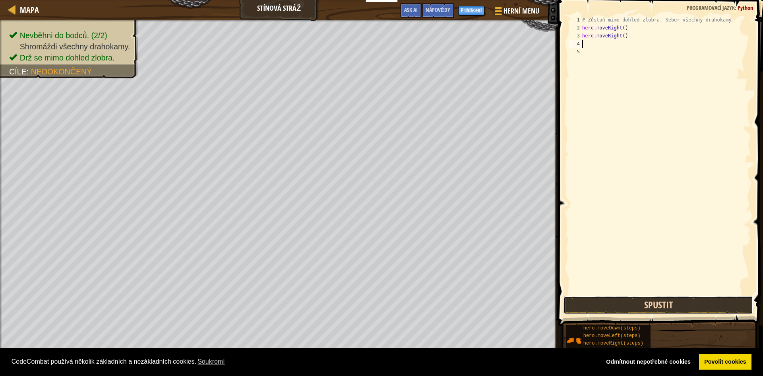
click at [675, 305] on button "Spustit" at bounding box center [659, 305] width 190 height 18
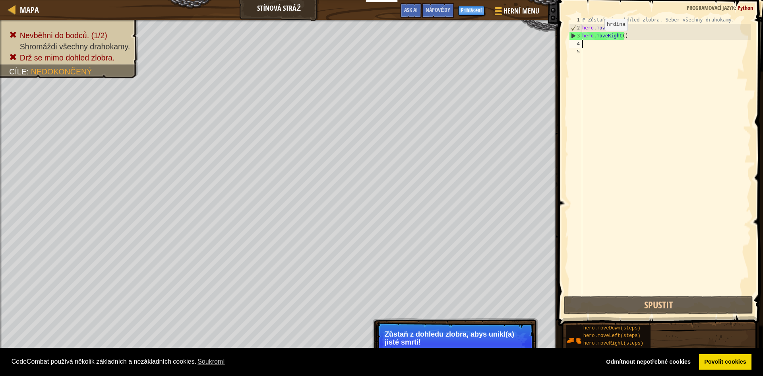
click at [600, 37] on div "# Zůstaň mimo dohled zlobra. Seber všechny drahokamy. hero . moveRight ( ) hero…" at bounding box center [666, 163] width 171 height 294
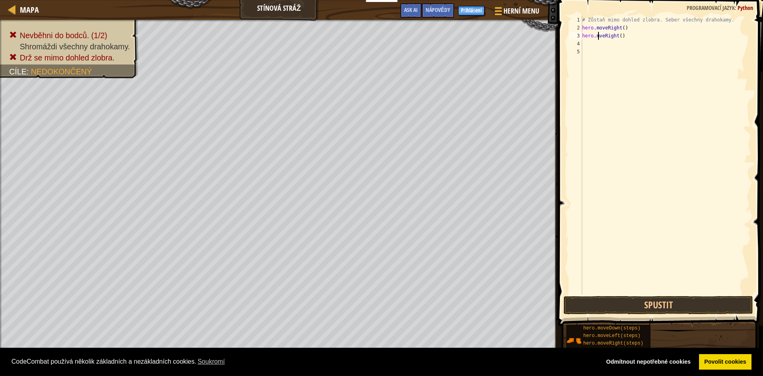
click at [622, 35] on div "# Zůstaň mimo dohled zlobra. Seber všechny drahokamy. hero . moveRight ( ) hero…" at bounding box center [666, 163] width 171 height 294
type textarea "h"
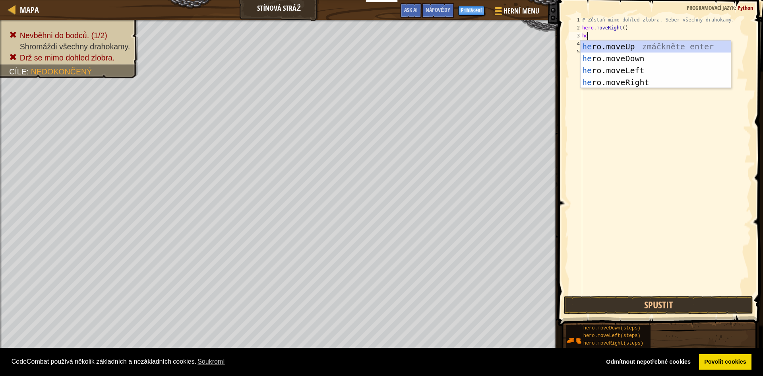
type textarea "her"
click at [649, 45] on div "her o.moveUp zmáčkněte enter her o.moveDown zmáčkněte enter her o.moveLeft zmáč…" at bounding box center [656, 77] width 150 height 72
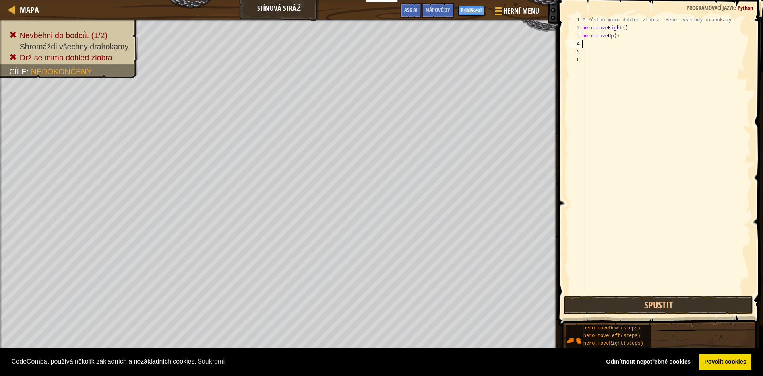
click at [619, 43] on div "# Zůstaň mimo dohled zlobra. Seber všechny drahokamy. hero . moveRight ( ) hero…" at bounding box center [666, 163] width 171 height 294
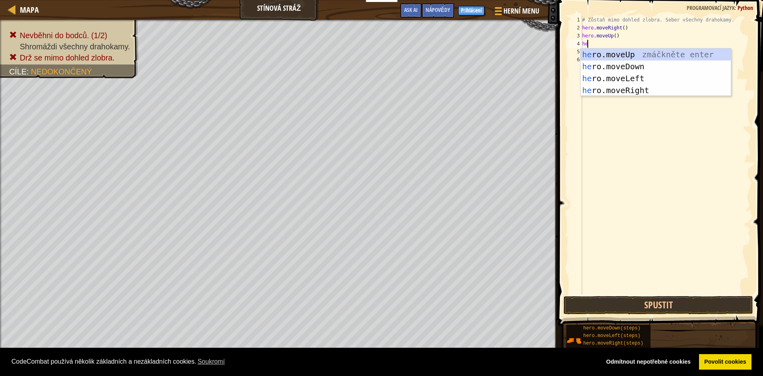
scroll to position [4, 0]
type textarea "hero"
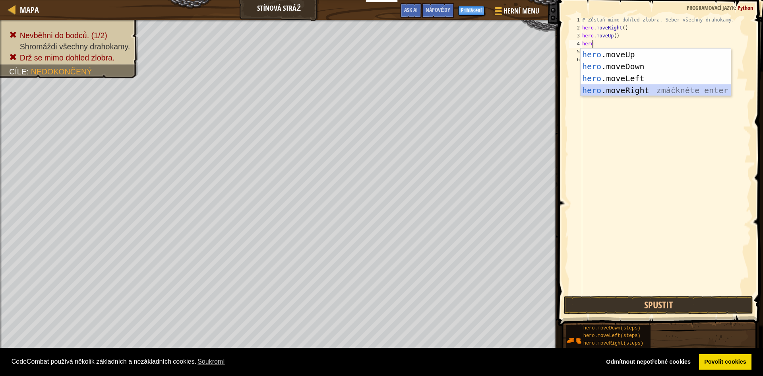
click at [607, 91] on div "hero .moveUp zmáčkněte enter hero .moveDown zmáčkněte enter hero .moveLeft zmáč…" at bounding box center [656, 84] width 150 height 72
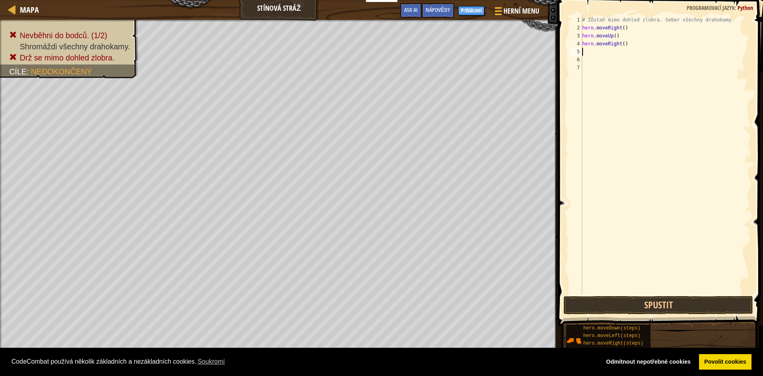
click at [601, 51] on div "# Zůstaň mimo dohled zlobra. Seber všechny drahokamy. hero . moveRight ( ) hero…" at bounding box center [666, 163] width 171 height 294
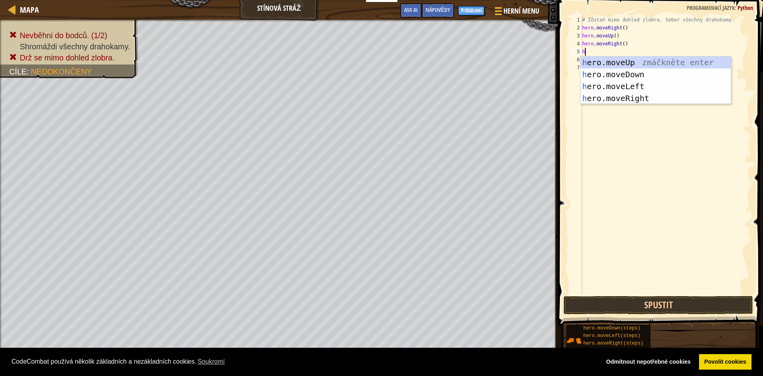
type textarea "her"
click at [633, 74] on div "her o.moveUp zmáčkněte enter her o.moveDown zmáčkněte enter her o.moveLeft zmáč…" at bounding box center [656, 92] width 150 height 72
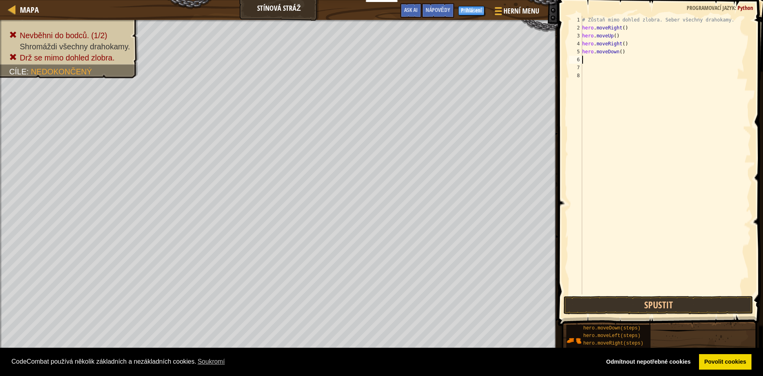
scroll to position [4, 0]
click at [706, 310] on button "Spustit" at bounding box center [659, 305] width 190 height 18
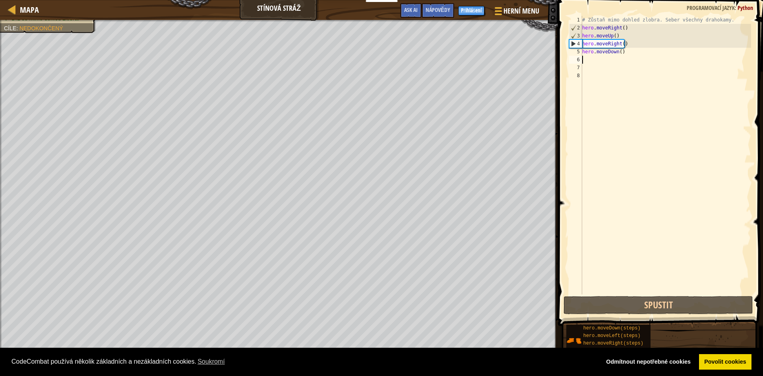
click at [605, 57] on div "# Zůstaň mimo dohled zlobra. Seber všechny drahokamy. hero . moveRight ( ) hero…" at bounding box center [666, 163] width 171 height 294
click at [599, 62] on div "# Zůstaň mimo dohled zlobra. Seber všechny drahokamy. hero . moveRight ( ) hero…" at bounding box center [666, 163] width 171 height 294
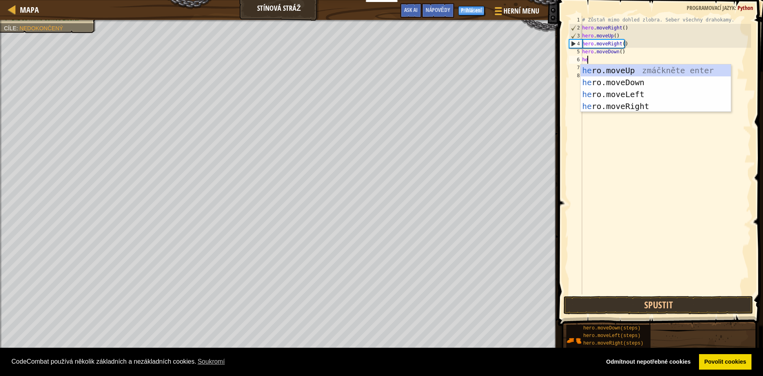
scroll to position [4, 0]
type textarea "hero"
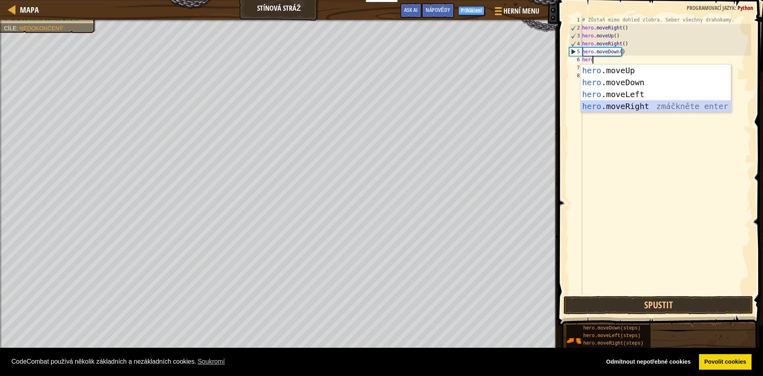
click at [614, 108] on div "hero .moveUp zmáčkněte enter hero .moveDown zmáčkněte enter hero .moveLeft zmáč…" at bounding box center [656, 100] width 150 height 72
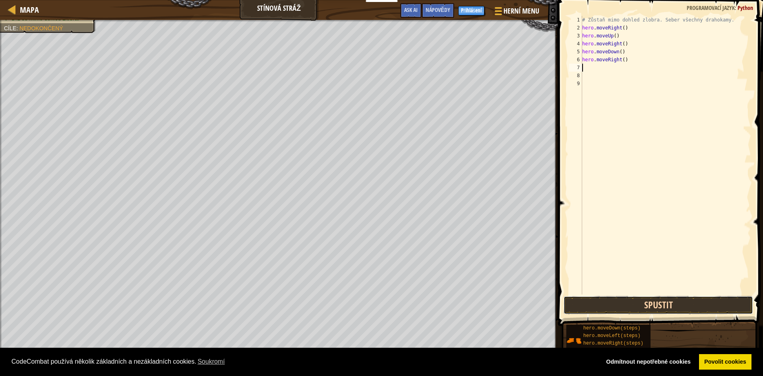
click at [702, 304] on button "Spustit" at bounding box center [659, 305] width 190 height 18
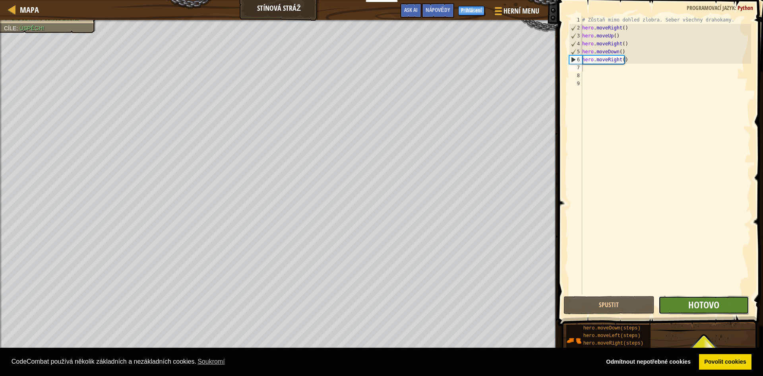
click at [688, 300] on button "Hotovo" at bounding box center [704, 305] width 91 height 18
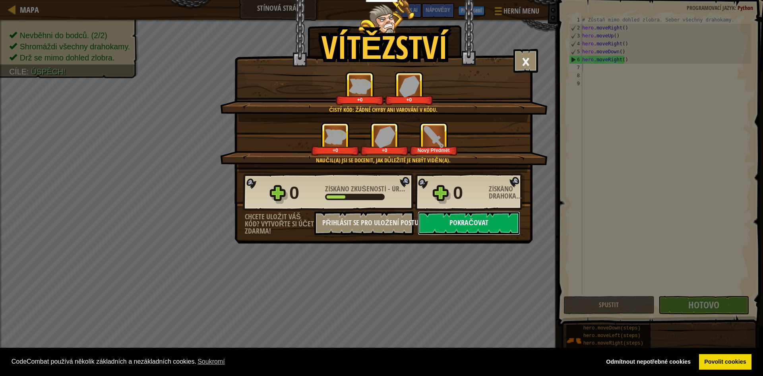
click at [475, 228] on button "Pokračovat" at bounding box center [469, 223] width 103 height 24
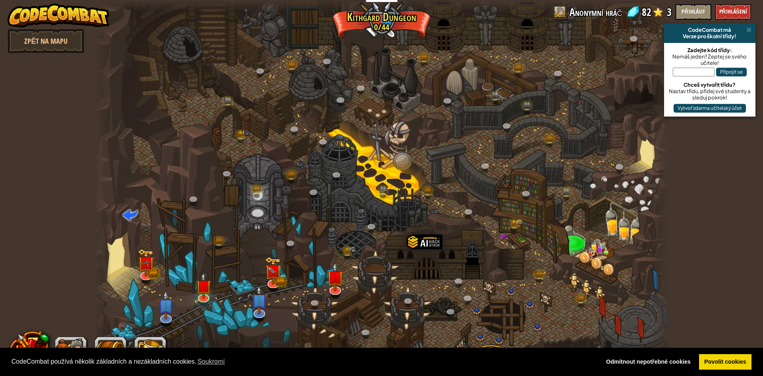
select select "cs"
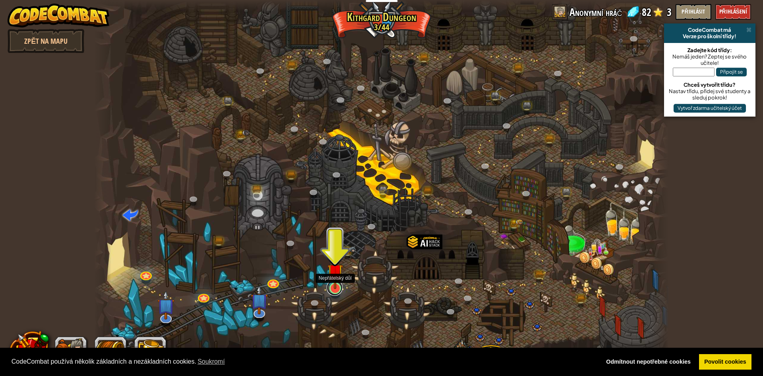
click at [333, 291] on link at bounding box center [335, 287] width 16 height 16
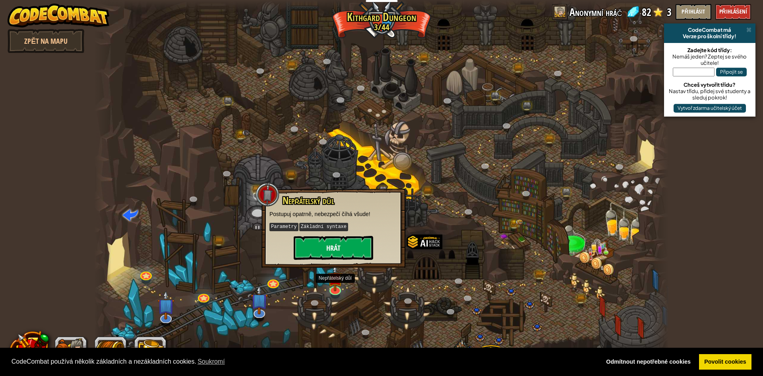
drag, startPoint x: 345, startPoint y: 236, endPoint x: 344, endPoint y: 252, distance: 15.1
click at [345, 248] on div "Nepřátelský důl Postupuj opatrně, nebezpečí číhá všude! Parametry Základní synt…" at bounding box center [333, 227] width 128 height 64
click at [344, 252] on button "Hrát" at bounding box center [333, 248] width 79 height 24
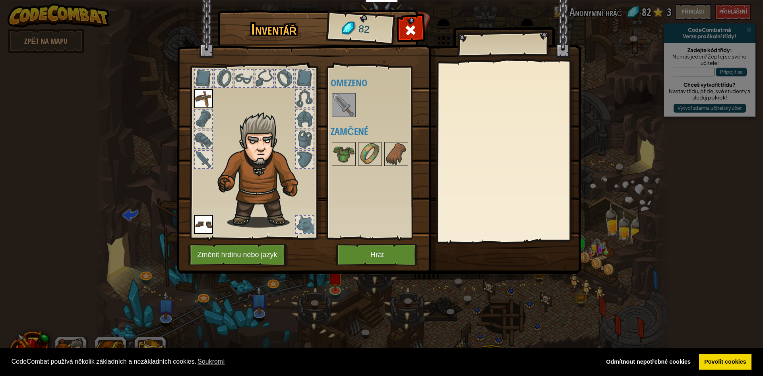
click at [348, 98] on img at bounding box center [344, 105] width 22 height 22
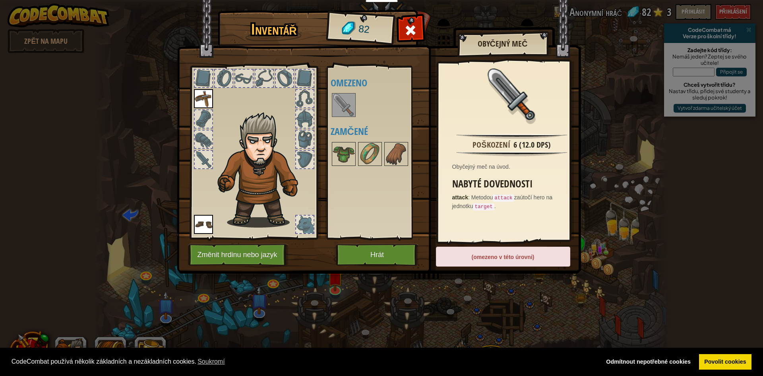
drag, startPoint x: 342, startPoint y: 101, endPoint x: 289, endPoint y: 111, distance: 54.5
click at [289, 111] on div "Inventář 82 Dostupné Nasadit Nasadit (dvojklik pro nasazení) Omezeno Zamčené Ob…" at bounding box center [382, 143] width 404 height 262
click at [399, 154] on img at bounding box center [396, 154] width 22 height 22
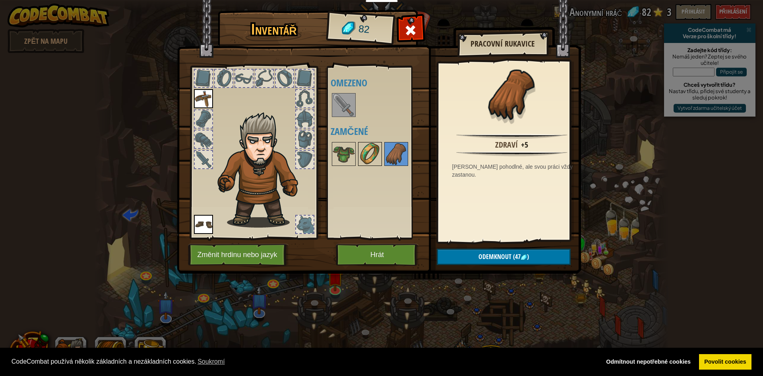
click at [371, 154] on img at bounding box center [370, 154] width 22 height 22
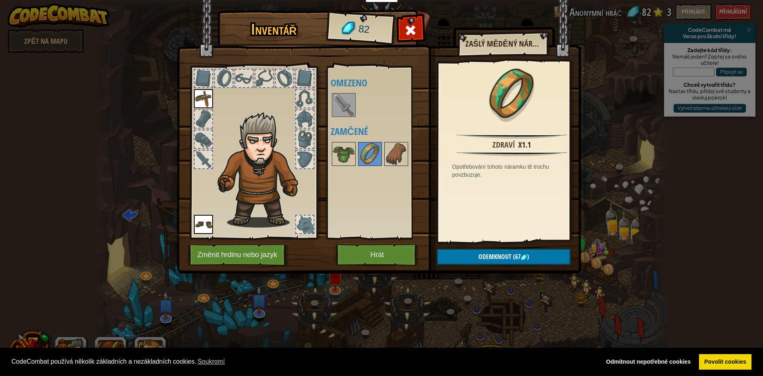
click at [414, 152] on div at bounding box center [381, 154] width 101 height 26
click at [396, 154] on img at bounding box center [396, 154] width 22 height 22
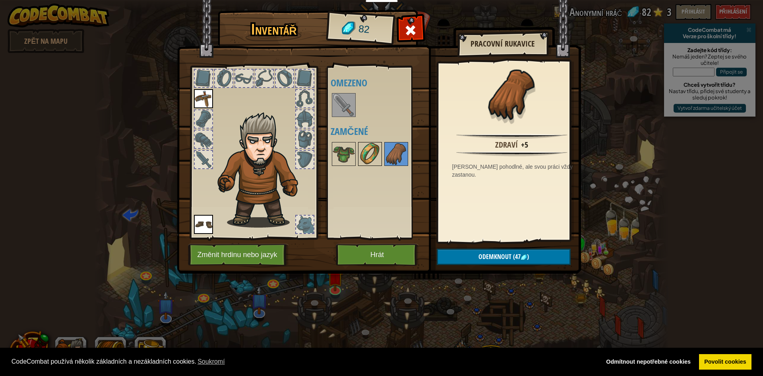
click at [378, 155] on img at bounding box center [370, 154] width 22 height 22
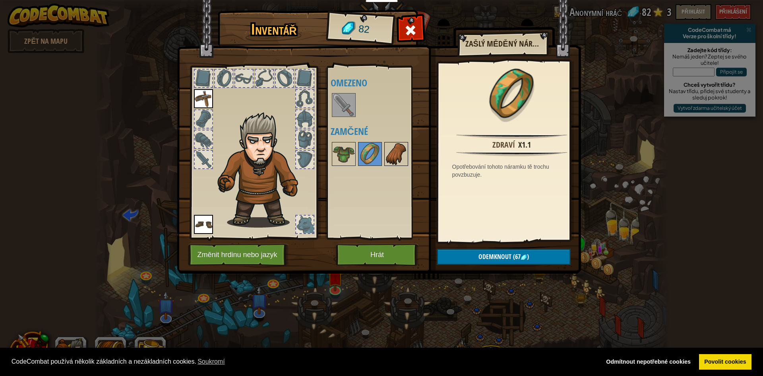
click at [398, 155] on img at bounding box center [396, 154] width 22 height 22
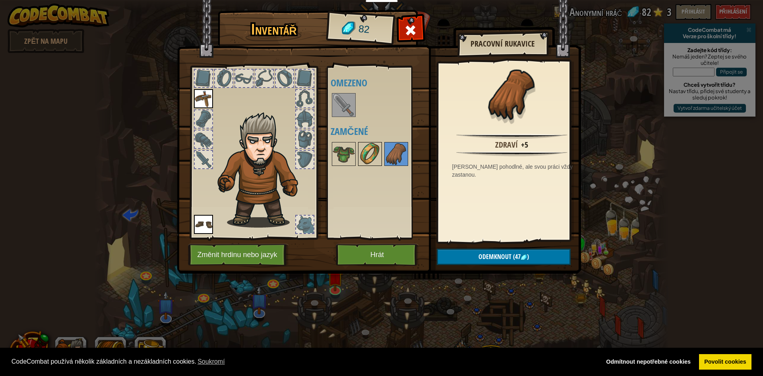
click at [373, 156] on img at bounding box center [370, 154] width 22 height 22
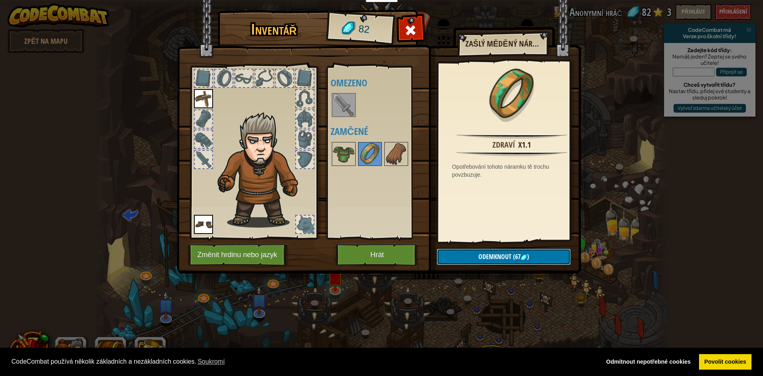
click at [488, 254] on span "Odemknout" at bounding box center [495, 256] width 33 height 9
click at [392, 156] on img at bounding box center [396, 154] width 22 height 22
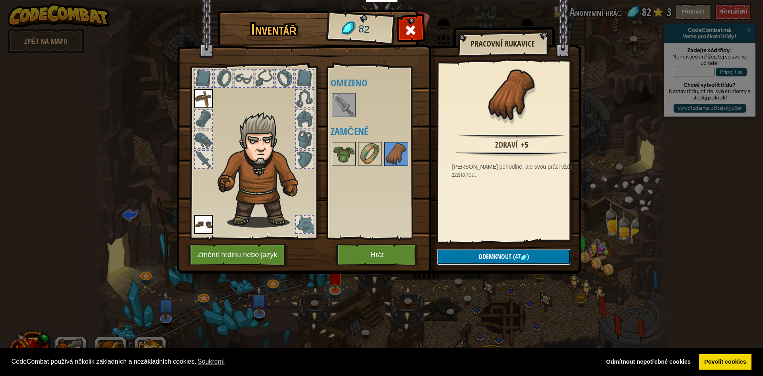
click at [473, 256] on button "Odemknout (47 )" at bounding box center [504, 256] width 134 height 16
click at [483, 262] on button "Potvrdit" at bounding box center [504, 256] width 134 height 16
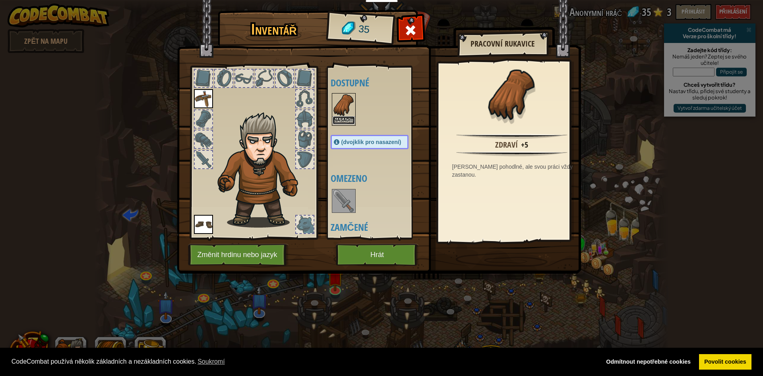
click at [349, 120] on button "Nasadit" at bounding box center [344, 120] width 22 height 8
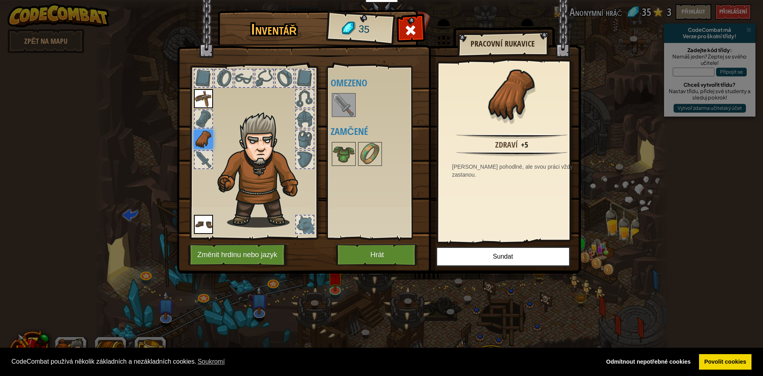
click at [346, 109] on img at bounding box center [344, 105] width 22 height 22
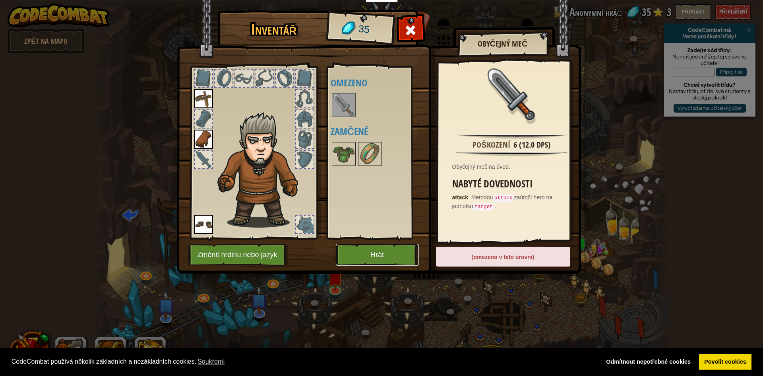
click at [384, 254] on button "Hrát" at bounding box center [377, 255] width 83 height 22
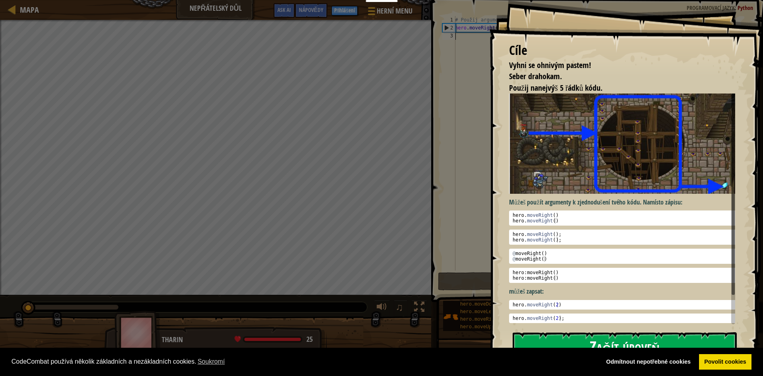
click at [711, 345] on button "Začít úroveň" at bounding box center [625, 347] width 224 height 31
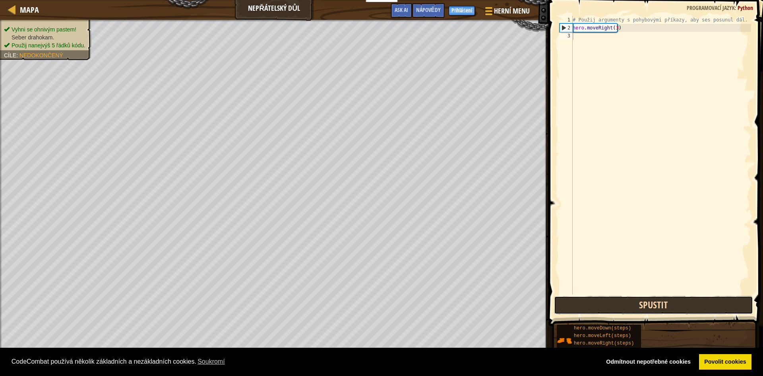
click at [655, 299] on button "Spustit" at bounding box center [653, 305] width 199 height 18
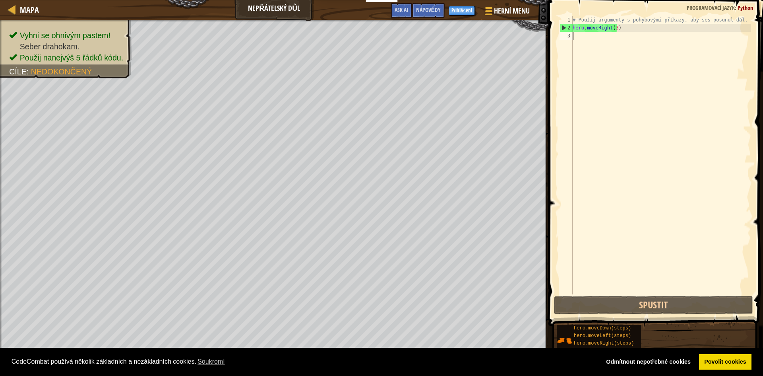
click at [601, 41] on div "# Použij argumenty s pohybovými příkazy, aby ses posunul dál. hero . moveRight …" at bounding box center [661, 163] width 180 height 294
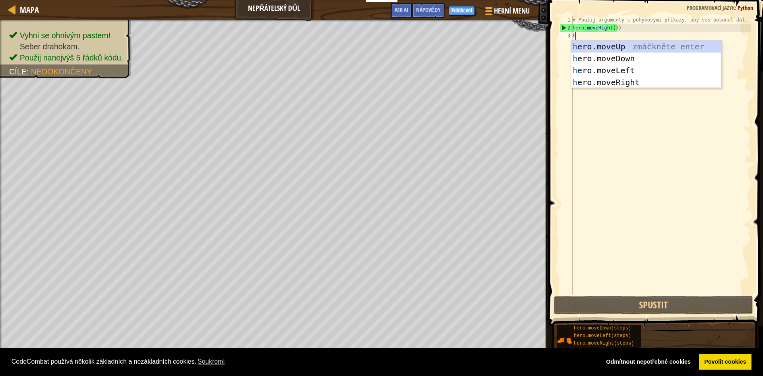
scroll to position [4, 0]
type textarea "he"
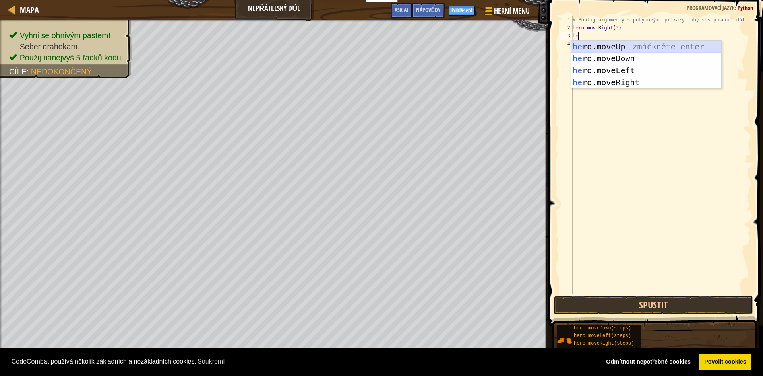
click at [587, 42] on div "he ro.moveUp zmáčkněte enter he ro.moveDown zmáčkněte enter he ro.moveLeft zmáč…" at bounding box center [646, 77] width 150 height 72
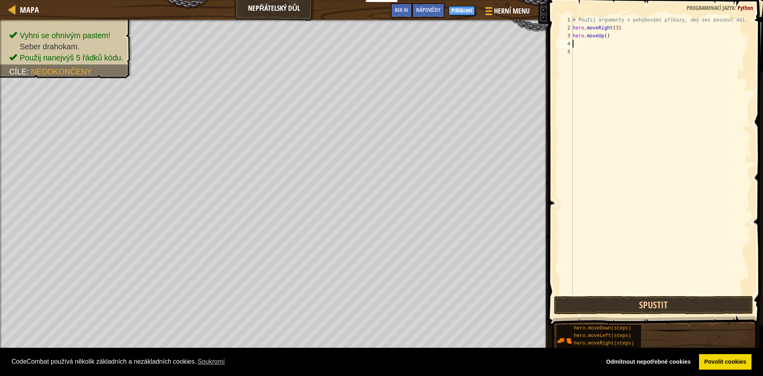
click at [585, 42] on div "# Použij argumenty s pohybovými příkazy, aby ses posunul dál. hero . moveRight …" at bounding box center [661, 163] width 180 height 294
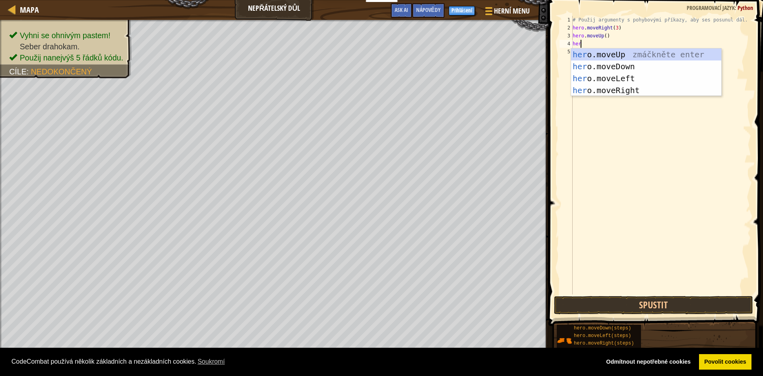
type textarea "hero"
click at [602, 90] on div "hero .moveUp zmáčkněte enter hero .moveDown zmáčkněte enter hero .moveLeft zmáč…" at bounding box center [646, 84] width 150 height 72
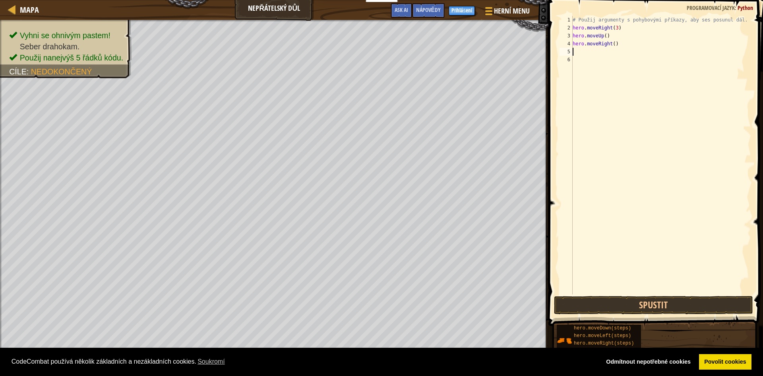
scroll to position [4, 0]
type textarea "he"
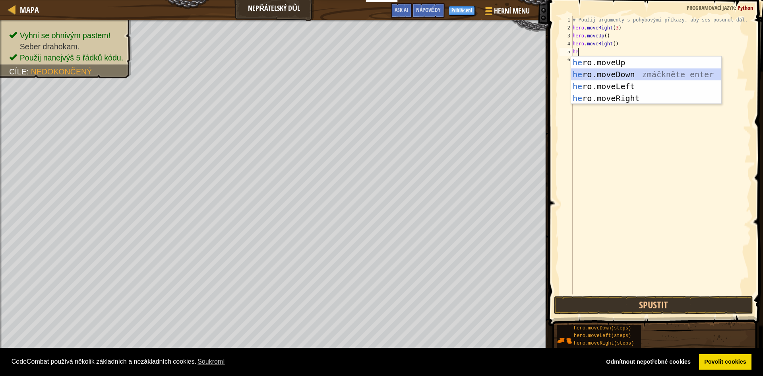
click at [611, 75] on div "he ro.moveUp zmáčkněte enter he ro.moveDown zmáčkněte enter he ro.moveLeft zmáč…" at bounding box center [646, 92] width 150 height 72
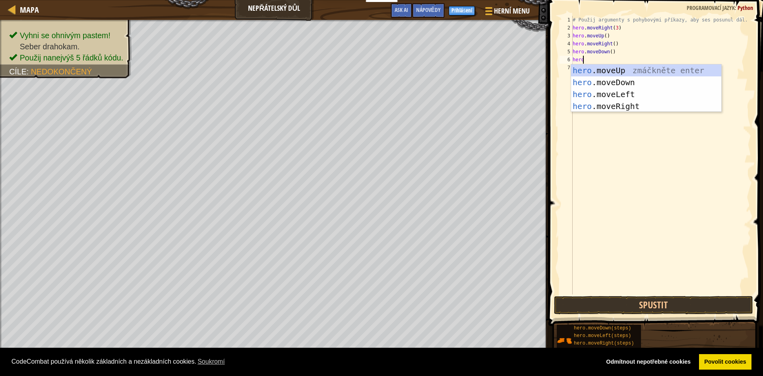
scroll to position [4, 0]
click at [614, 55] on div "# Použij argumenty s pohybovými příkazy, aby ses posunul dál. hero . moveRight …" at bounding box center [661, 163] width 180 height 294
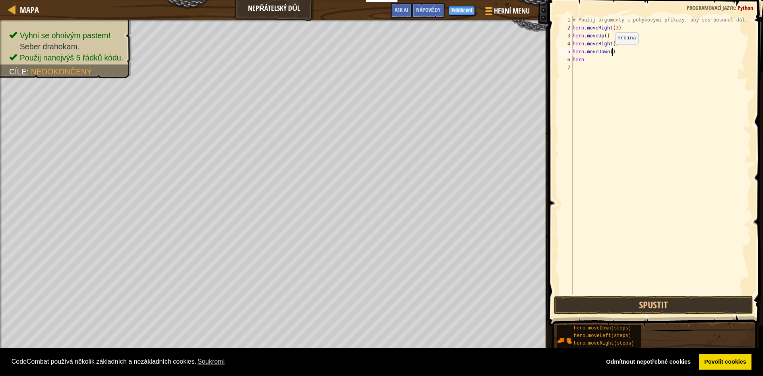
drag, startPoint x: 608, startPoint y: 52, endPoint x: 612, endPoint y: 51, distance: 4.0
click at [608, 51] on div "# Použij argumenty s pohybovými příkazy, aby ses posunul dál. hero . moveRight …" at bounding box center [661, 163] width 180 height 294
type textarea "hero.moveDown(3)"
click at [591, 63] on div "# Použij argumenty s pohybovými příkazy, aby ses posunul dál. hero . moveRight …" at bounding box center [661, 163] width 180 height 294
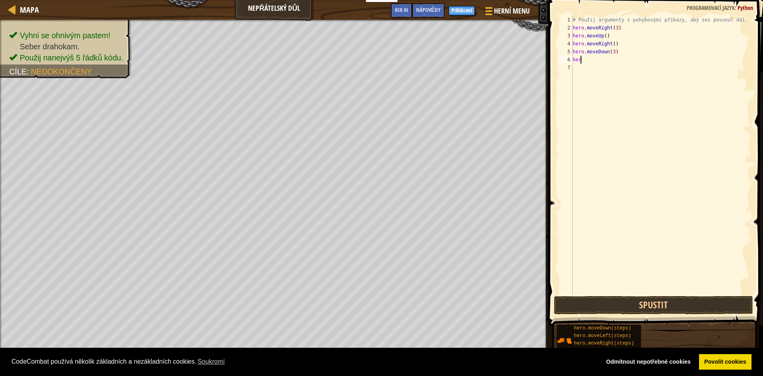
type textarea "h"
drag, startPoint x: 646, startPoint y: 293, endPoint x: 646, endPoint y: 301, distance: 8.4
click at [646, 300] on div "1 2 3 4 5 6 7 # Použij argumenty s pohybovými příkazy, aby ses posunul dál. her…" at bounding box center [654, 178] width 217 height 349
click at [647, 306] on button "Spustit" at bounding box center [653, 305] width 199 height 18
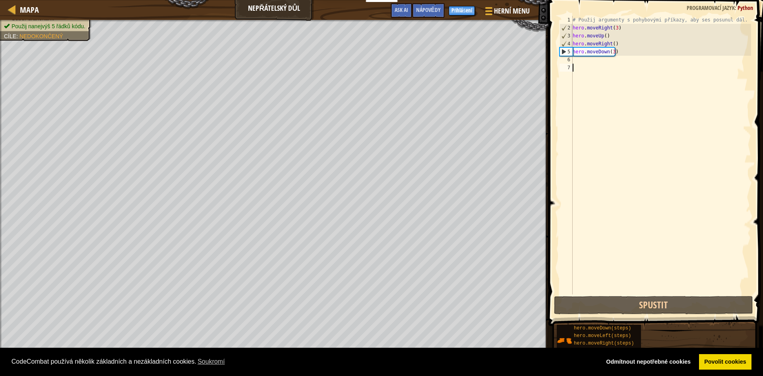
click at [587, 63] on div "# Použij argumenty s pohybovými příkazy, aby ses posunul dál. hero . moveRight …" at bounding box center [661, 163] width 180 height 294
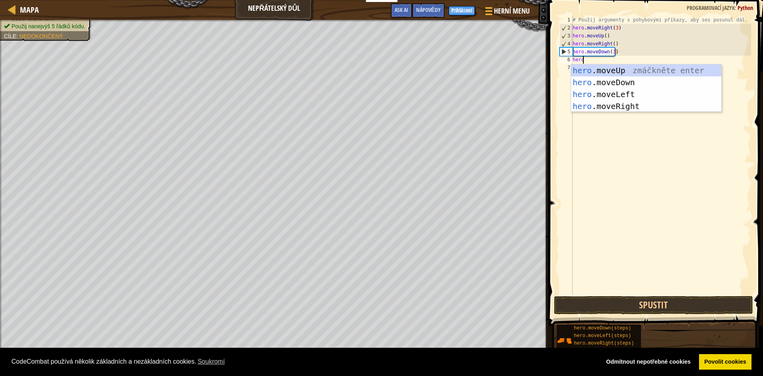
scroll to position [4, 0]
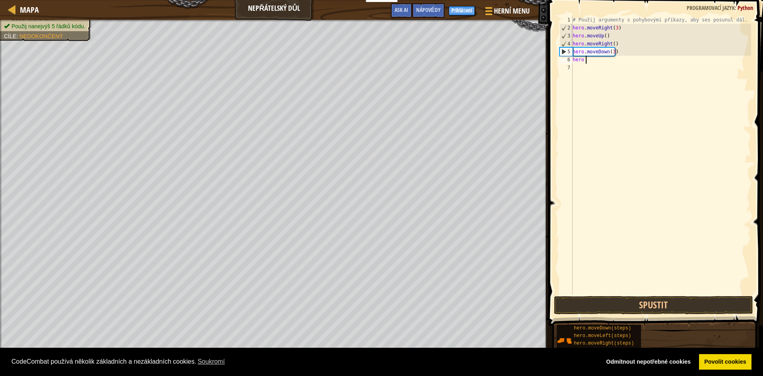
click at [586, 59] on div "# Použij argumenty s pohybovými příkazy, aby ses posunul dál. hero . moveRight …" at bounding box center [661, 163] width 180 height 294
type textarea "h"
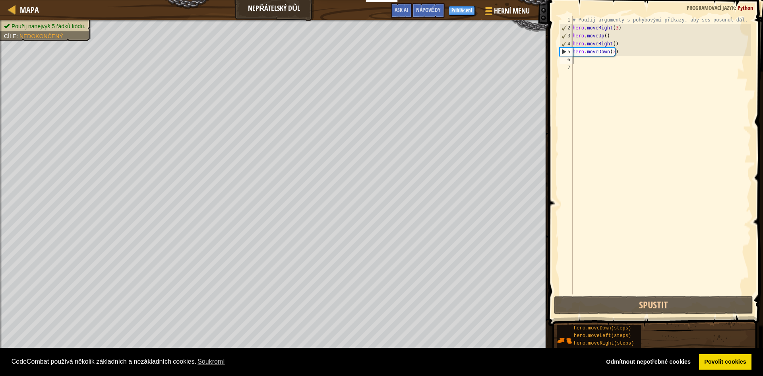
drag, startPoint x: 579, startPoint y: 61, endPoint x: 579, endPoint y: 57, distance: 4.0
click at [579, 57] on div "# Použij argumenty s pohybovými příkazy, aby ses posunul dál. hero . moveRight …" at bounding box center [661, 163] width 180 height 294
click at [577, 54] on div "# Použij argumenty s pohybovými příkazy, aby ses posunul dál. hero . moveRight …" at bounding box center [661, 163] width 180 height 294
click at [609, 52] on div "# Použij argumenty s pohybovými příkazy, aby ses posunul dál. hero . moveRight …" at bounding box center [661, 163] width 180 height 294
click at [563, 51] on div "5" at bounding box center [566, 52] width 13 height 8
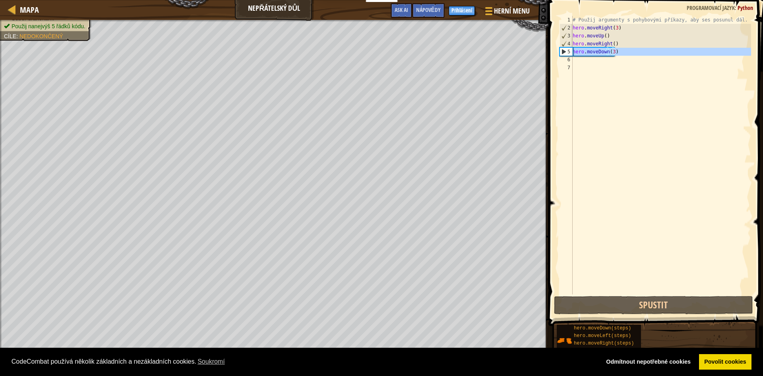
type textarea "hero.moveDown(3)"
click at [598, 68] on div "# Použij argumenty s pohybovými příkazy, aby ses posunul dál. hero . moveRight …" at bounding box center [661, 163] width 180 height 294
click at [589, 64] on div "# Použij argumenty s pohybovými příkazy, aby ses posunul dál. hero . moveRight …" at bounding box center [661, 163] width 180 height 294
click at [584, 62] on div "# Použij argumenty s pohybovými příkazy, aby ses posunul dál. hero . moveRight …" at bounding box center [661, 163] width 180 height 294
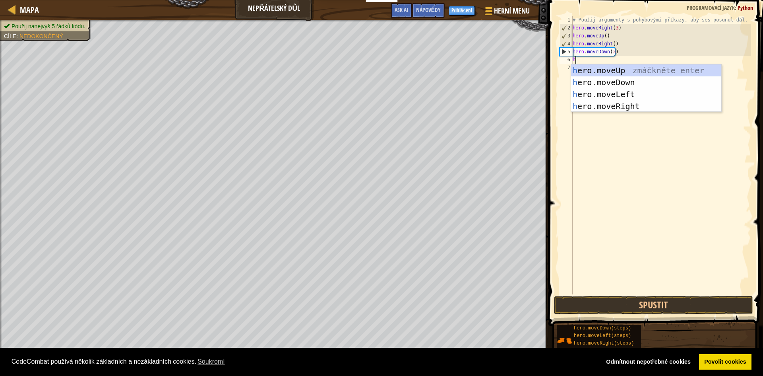
type textarea "he"
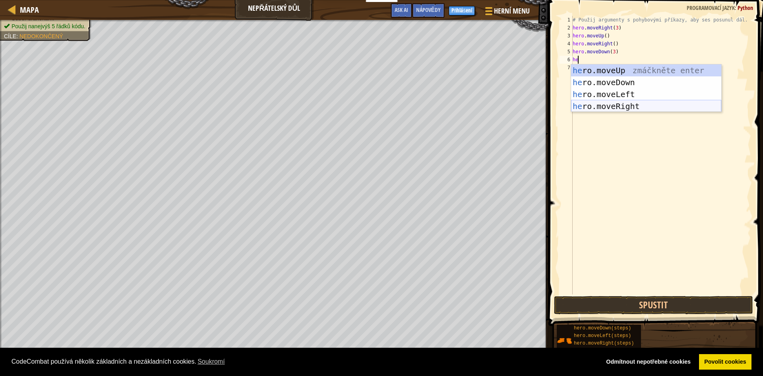
click at [605, 105] on div "he ro.moveUp zmáčkněte enter he ro.moveDown zmáčkněte enter he ro.moveLeft zmáč…" at bounding box center [646, 100] width 150 height 72
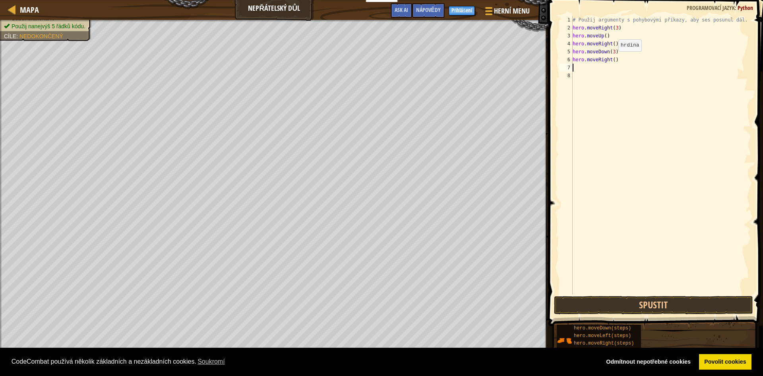
click at [612, 60] on div "# Použij argumenty s pohybovými příkazy, aby ses posunul dál. hero . moveRight …" at bounding box center [661, 163] width 180 height 294
type textarea "hero.moveRight(2)"
click at [638, 310] on button "Spustit" at bounding box center [653, 305] width 199 height 18
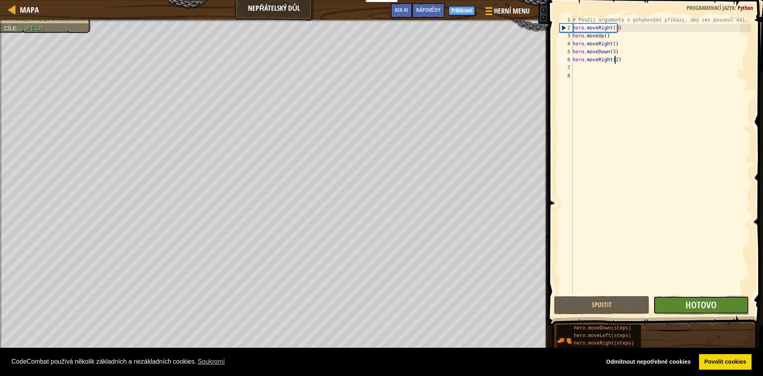
click at [665, 296] on button "Hotovo" at bounding box center [700, 305] width 95 height 18
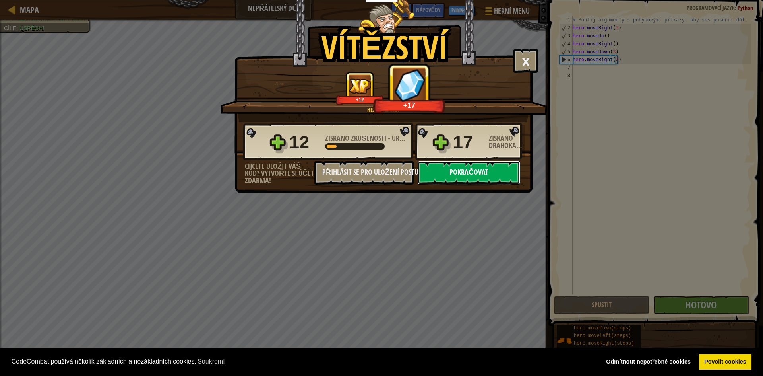
click at [446, 175] on button "Pokračovat" at bounding box center [469, 173] width 103 height 24
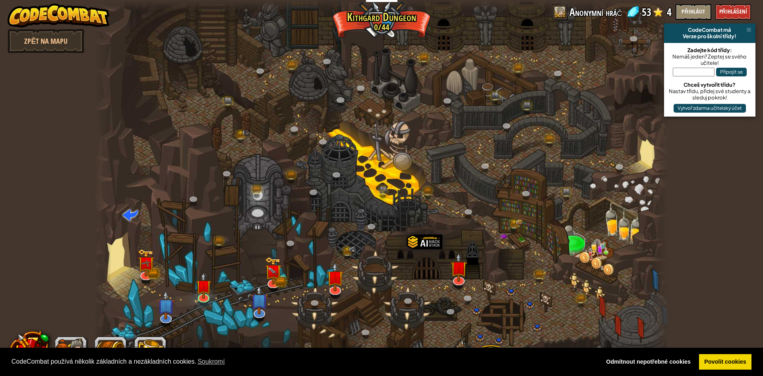
select select "cs"
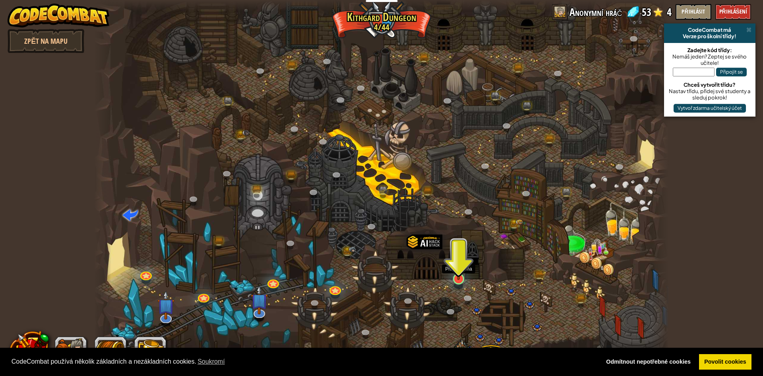
click at [465, 275] on img at bounding box center [459, 261] width 16 height 35
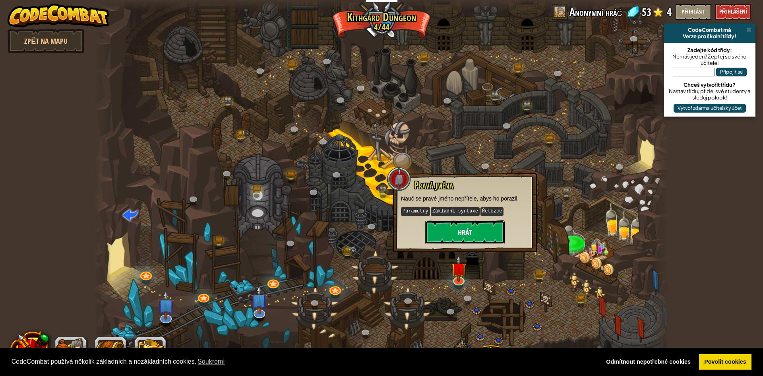
click at [475, 237] on button "Hrát" at bounding box center [464, 232] width 79 height 24
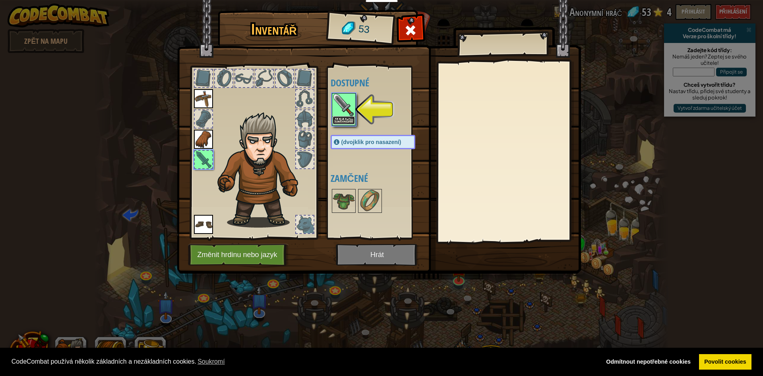
click at [345, 118] on button "Nasadit" at bounding box center [344, 120] width 22 height 8
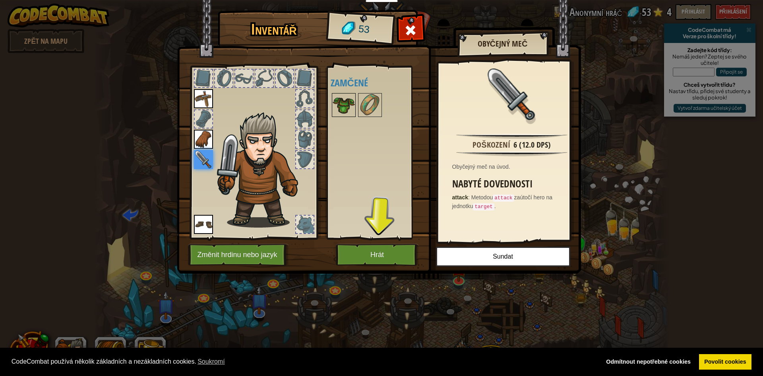
click at [353, 110] on img at bounding box center [344, 105] width 22 height 22
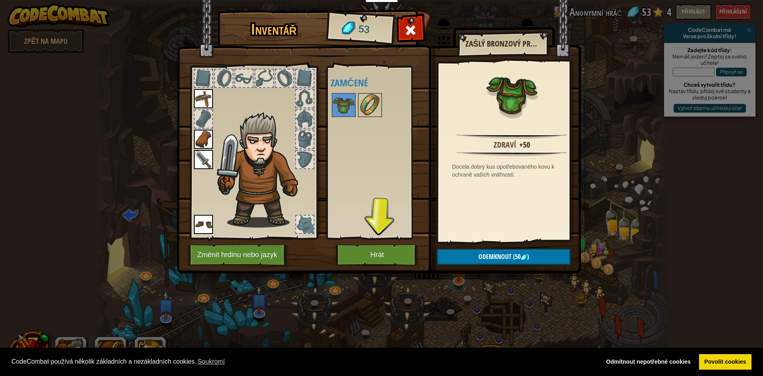
click at [372, 113] on img at bounding box center [370, 105] width 22 height 22
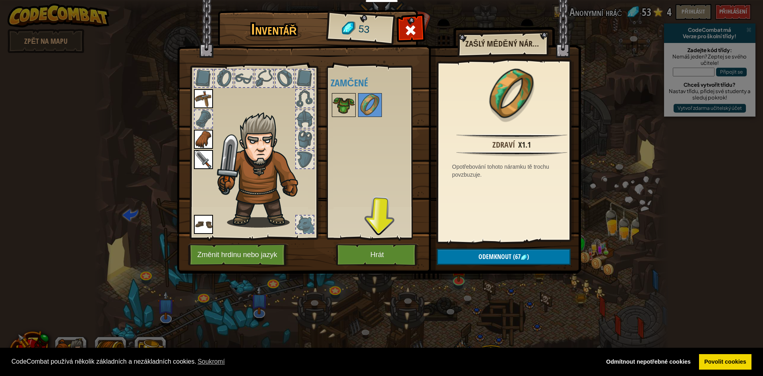
click at [341, 111] on img at bounding box center [344, 105] width 22 height 22
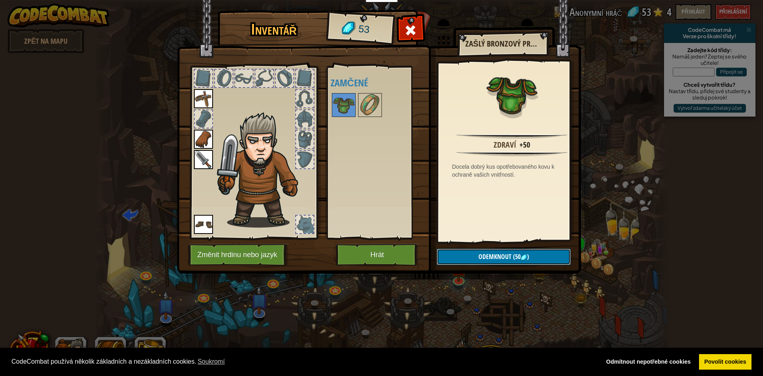
click at [494, 253] on span "Odemknout" at bounding box center [495, 256] width 33 height 9
click at [491, 254] on button "Potvrdit" at bounding box center [504, 256] width 134 height 16
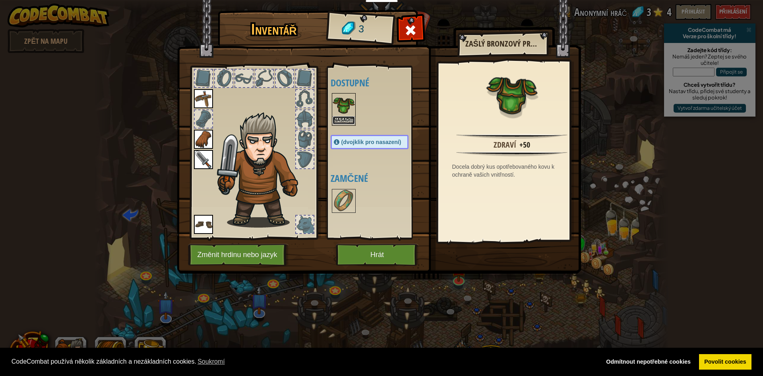
click at [343, 120] on button "Nasadit" at bounding box center [344, 120] width 22 height 8
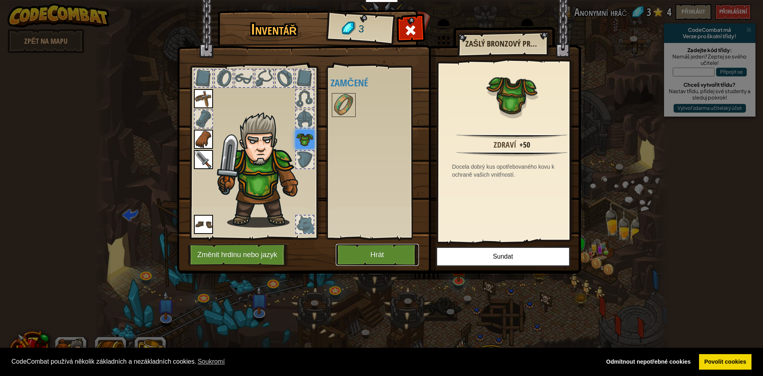
click at [368, 252] on button "Hrát" at bounding box center [377, 255] width 83 height 22
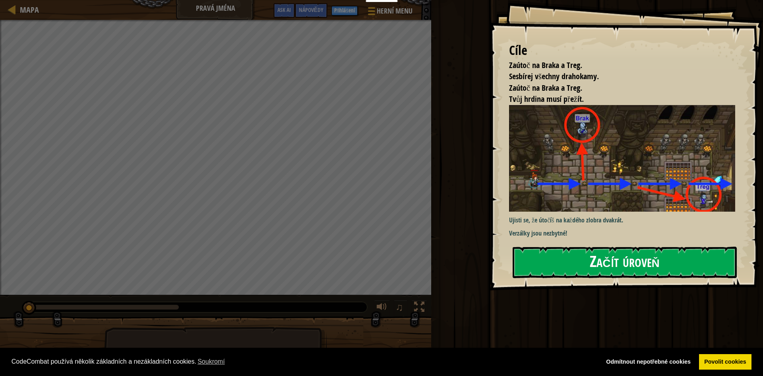
click at [586, 260] on button "Začít úroveň" at bounding box center [625, 261] width 224 height 31
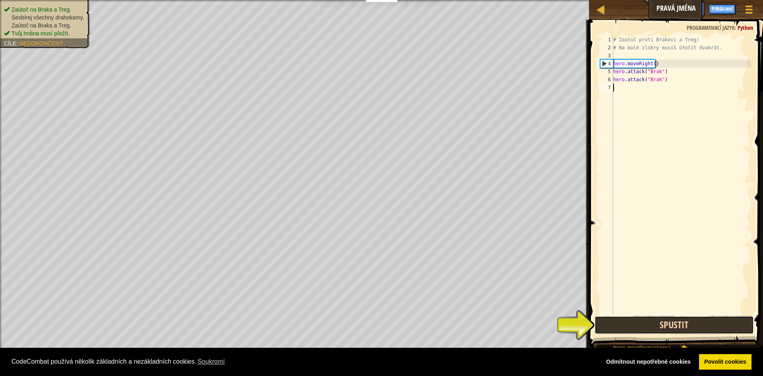
click at [686, 326] on button "Spustit" at bounding box center [674, 325] width 159 height 18
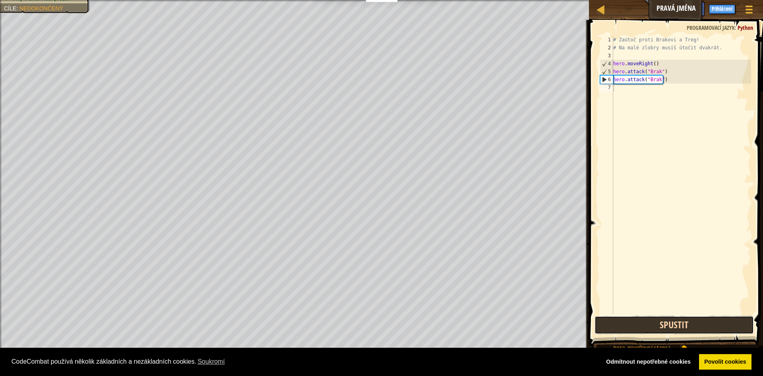
click at [684, 321] on button "Spustit" at bounding box center [674, 325] width 159 height 18
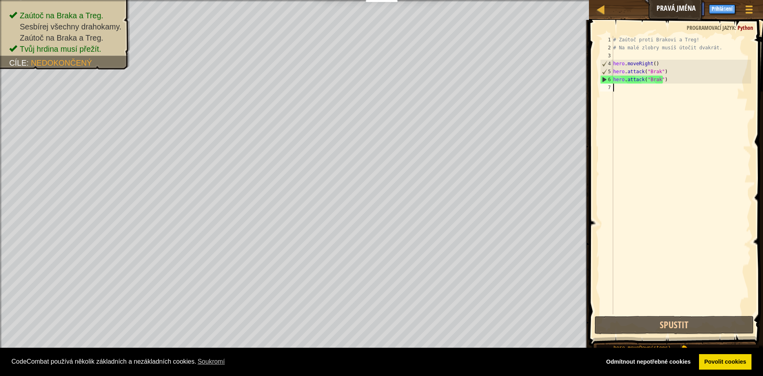
click at [620, 91] on div "# Zaútoč proti Brakovi a Treg! # Na malé zlobry musíš útočit dvakrát. hero . mo…" at bounding box center [682, 183] width 140 height 294
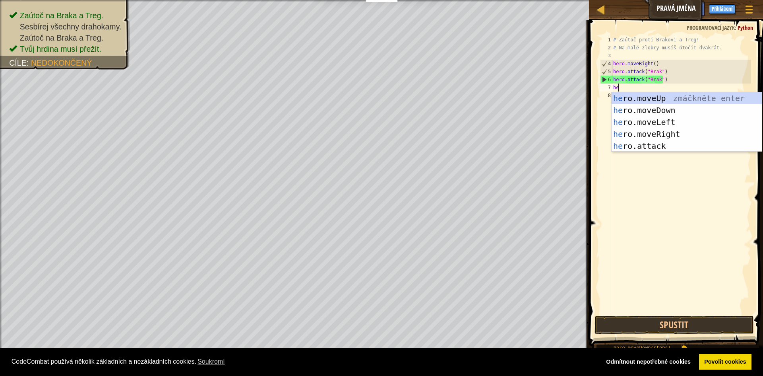
scroll to position [4, 0]
type textarea "hero"
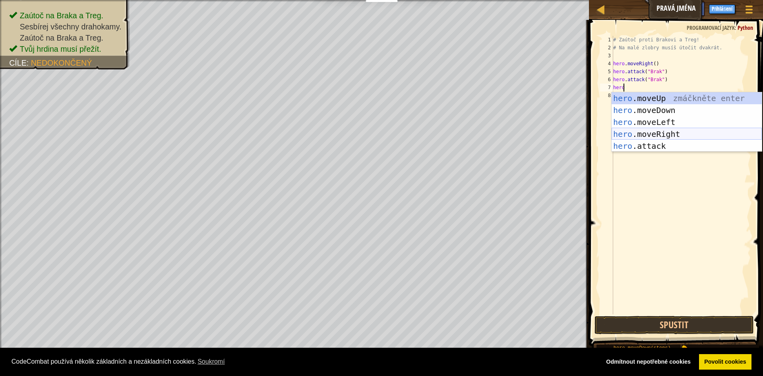
click at [674, 131] on div "hero .moveUp zmáčkněte enter hero .moveDown zmáčkněte enter hero .moveLeft zmáč…" at bounding box center [687, 133] width 150 height 83
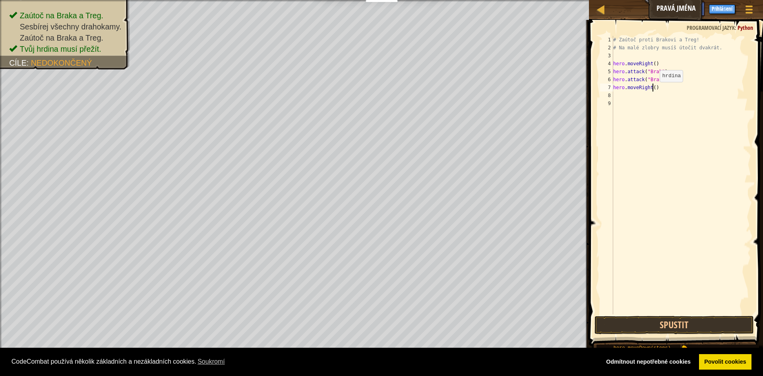
click at [653, 90] on div "# Zaútoč proti Brakovi a Treg! # Na malé zlobry musíš útočit dvakrát. hero . mo…" at bounding box center [682, 183] width 140 height 294
type textarea "hero.moveRight(2)"
click at [636, 96] on div "# Zaútoč proti Brakovi a Treg! # Na malé zlobry musíš útočit dvakrát. hero . mo…" at bounding box center [682, 183] width 140 height 294
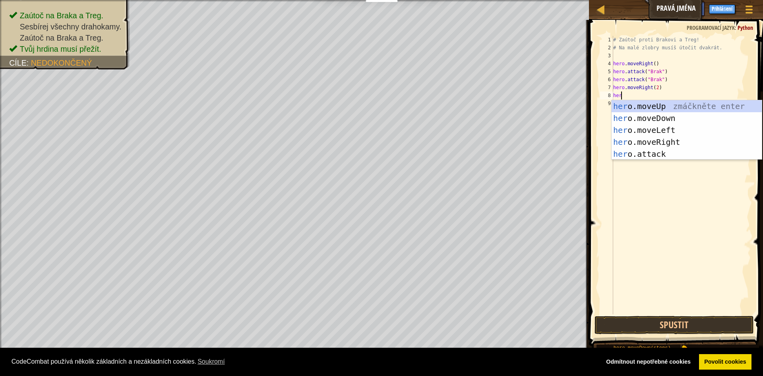
scroll to position [4, 0]
click at [684, 154] on div "hero .moveUp zmáčkněte enter hero .moveDown zmáčkněte enter hero .moveLeft zmáč…" at bounding box center [687, 141] width 150 height 83
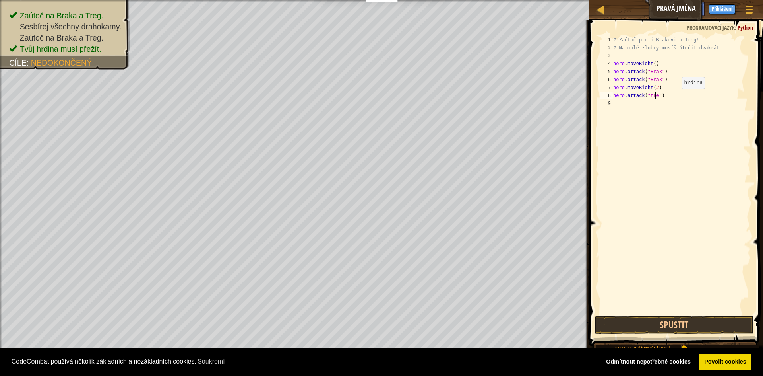
scroll to position [4, 4]
type textarea "hero.attack("treg")"
click at [621, 106] on div "# Zaútoč proti Brakovi a Treg! # Na malé zlobry musíš útočit dvakrát. hero . mo…" at bounding box center [682, 183] width 140 height 294
click at [633, 320] on button "Spustit" at bounding box center [674, 325] width 159 height 18
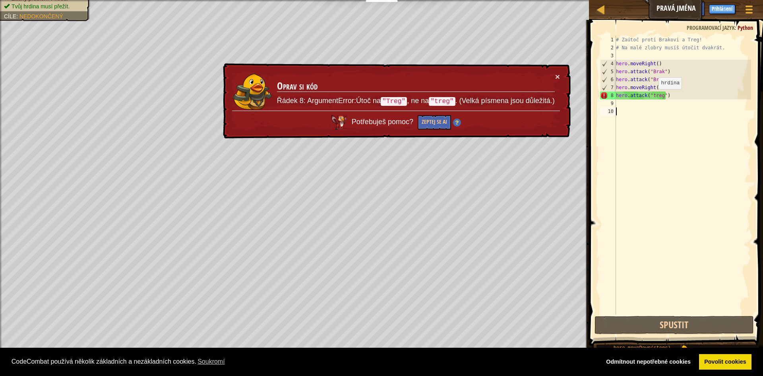
click at [653, 95] on div "# Zaútoč proti Brakovi a Treg! # Na malé zlobry musíš útočit dvakrát. hero . mo…" at bounding box center [682, 183] width 137 height 294
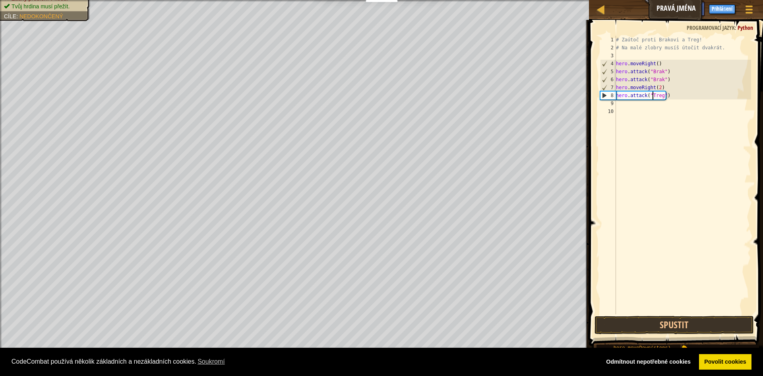
scroll to position [4, 3]
type textarea "hero.attack("Treg")"
click at [671, 328] on button "Spustit" at bounding box center [674, 325] width 159 height 18
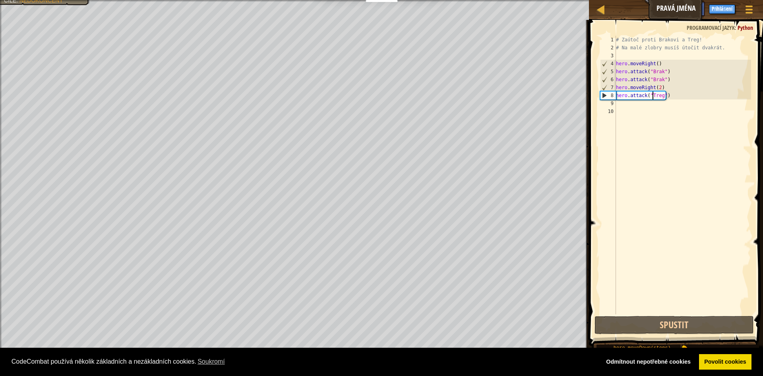
click at [646, 108] on div "# Zaútoč proti Brakovi a Treg! # Na malé zlobry musíš útočit dvakrát. hero . mo…" at bounding box center [682, 183] width 137 height 294
click at [642, 104] on div "# Zaútoč proti Brakovi a Treg! # Na malé zlobry musíš útočit dvakrát. hero . mo…" at bounding box center [682, 183] width 137 height 294
type textarea "he"
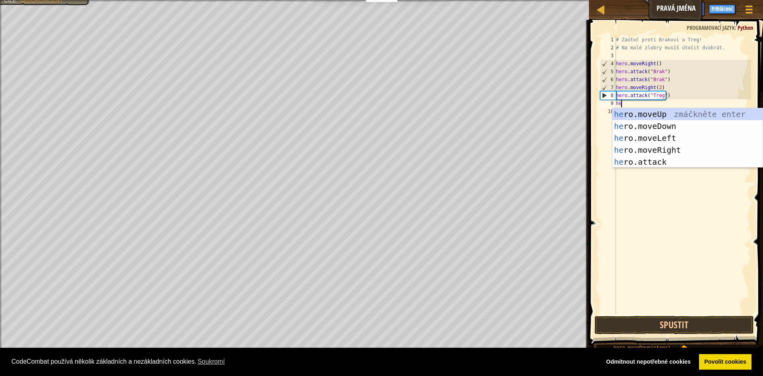
click at [673, 173] on div "# Zaútoč proti Brakovi a Treg! # Na malé zlobry musíš útočit dvakrát. hero . mo…" at bounding box center [682, 183] width 137 height 294
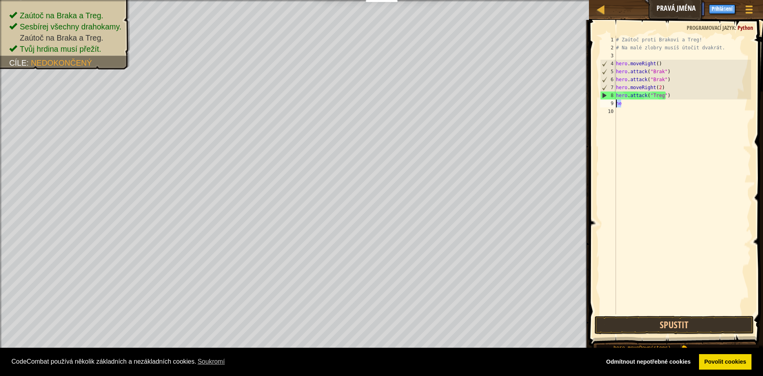
drag, startPoint x: 620, startPoint y: 105, endPoint x: 604, endPoint y: 105, distance: 16.7
click at [604, 105] on div "1 2 3 4 5 6 7 8 9 10 # Zaútoč proti Brakovi a Treg! # Na malé zlobry musíš útoč…" at bounding box center [675, 175] width 153 height 278
type textarea "he"
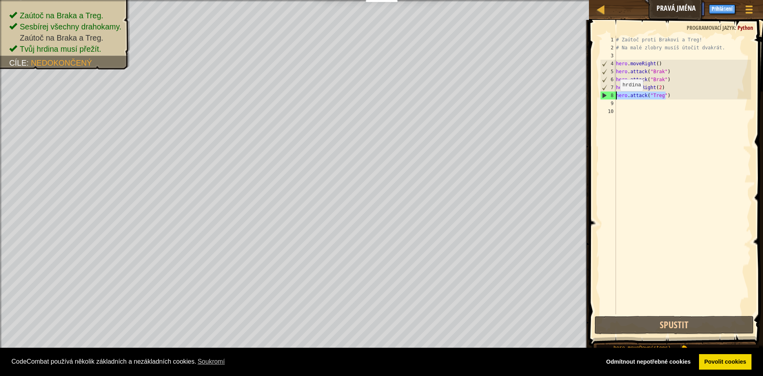
drag, startPoint x: 665, startPoint y: 96, endPoint x: 615, endPoint y: 100, distance: 49.4
click at [615, 100] on div "1 2 3 4 5 6 7 8 9 10 # Zaútoč proti Brakovi a Treg! # Na malé zlobry musíš útoč…" at bounding box center [675, 175] width 153 height 278
drag, startPoint x: 669, startPoint y: 98, endPoint x: 665, endPoint y: 110, distance: 13.4
click at [669, 97] on div "# Zaútoč proti Brakovi a Treg! # Na malé zlobry musíš útočit dvakrát. hero . mo…" at bounding box center [682, 175] width 137 height 278
type textarea "hero.attack("Treg")"
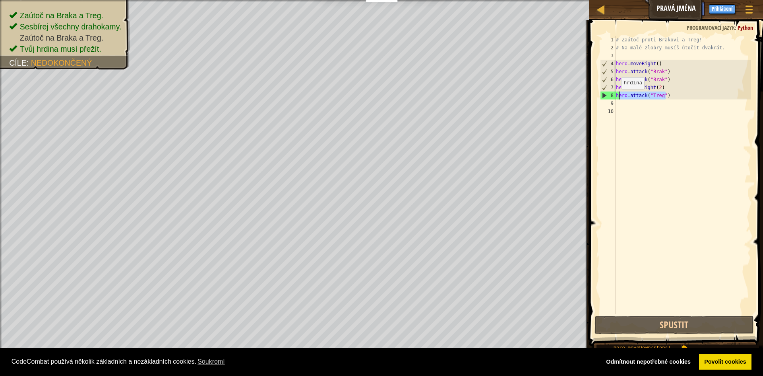
drag, startPoint x: 667, startPoint y: 95, endPoint x: 616, endPoint y: 98, distance: 51.3
click at [617, 97] on div "# Zaútoč proti Brakovi a Treg! # Na malé zlobry musíš útočit dvakrát. hero . mo…" at bounding box center [682, 183] width 137 height 294
click at [624, 103] on div "# Zaútoč proti Brakovi a Treg! # Na malé zlobry musíš útočit dvakrát. hero . mo…" at bounding box center [682, 183] width 137 height 294
paste textarea "hero.attack("Treg")"
type textarea "hero.attack("Treg")"
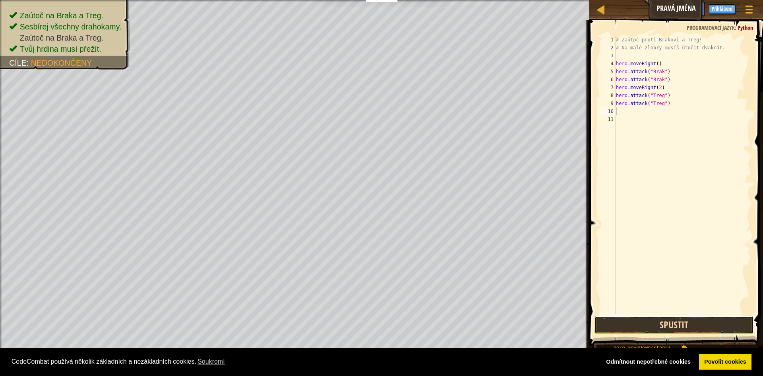
click at [640, 324] on button "Spustit" at bounding box center [674, 325] width 159 height 18
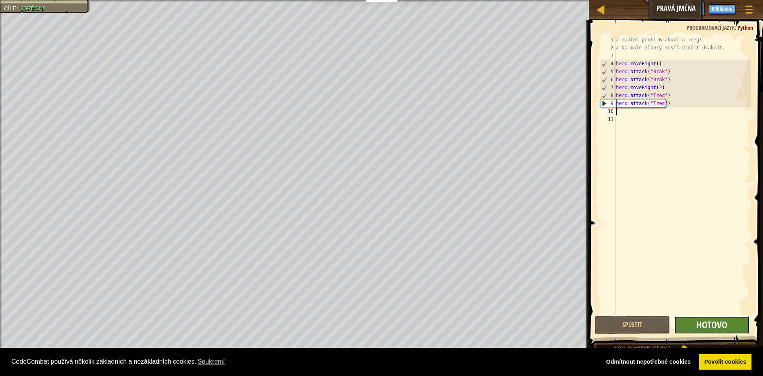
click at [698, 326] on span "Hotovo" at bounding box center [711, 324] width 31 height 13
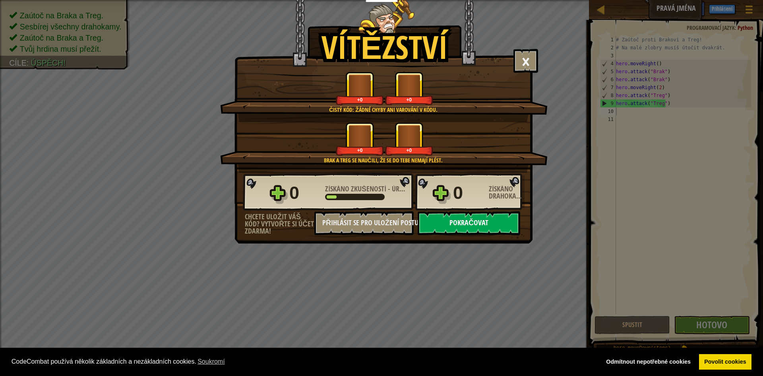
click at [437, 217] on button "Pokračovat" at bounding box center [469, 223] width 103 height 24
select select "cs"
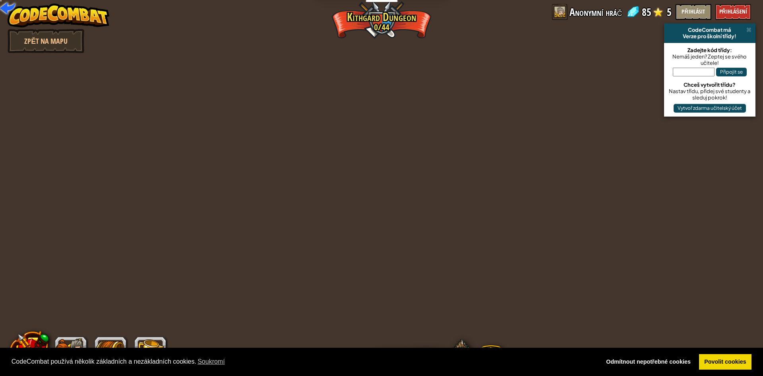
select select "cs"
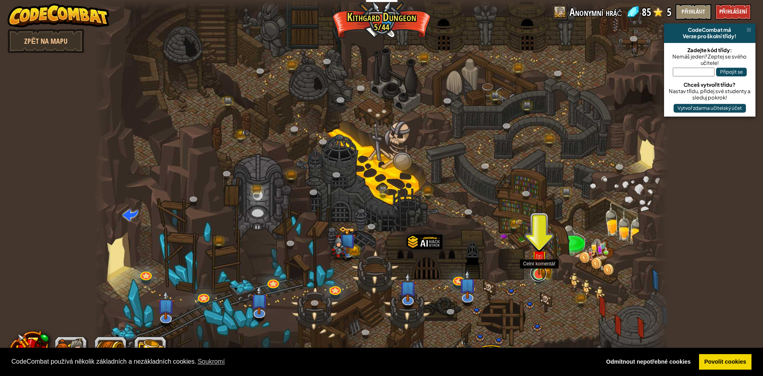
click at [537, 275] on link at bounding box center [539, 273] width 16 height 16
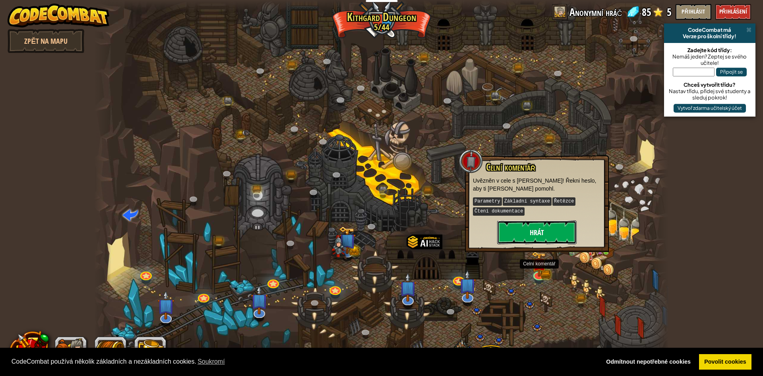
click at [533, 238] on button "Hrát" at bounding box center [536, 232] width 79 height 24
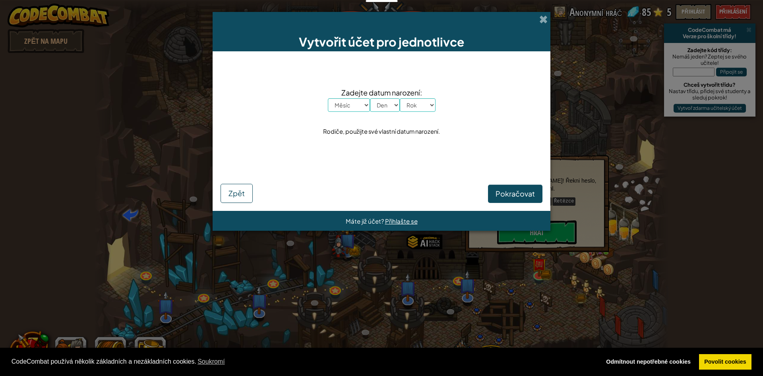
click at [538, 15] on div "Vytvořit účet pro jednotlivce" at bounding box center [382, 31] width 338 height 39
click at [542, 20] on span at bounding box center [543, 19] width 8 height 8
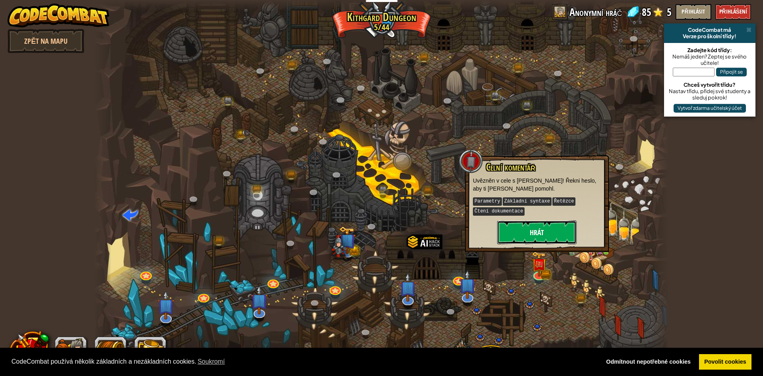
click at [526, 233] on button "Hrát" at bounding box center [536, 232] width 79 height 24
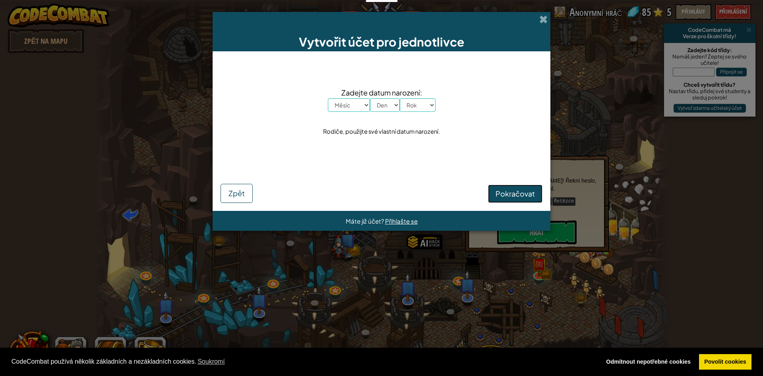
click at [524, 197] on span "Pokračovat" at bounding box center [515, 193] width 39 height 9
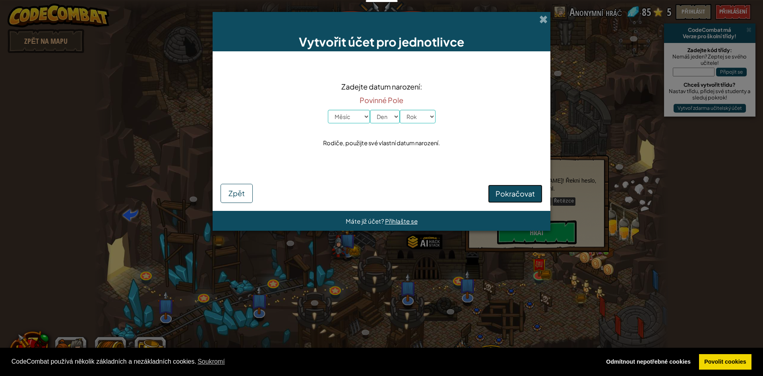
click at [524, 197] on span "Pokračovat" at bounding box center [515, 193] width 39 height 9
click at [235, 190] on span "Zpět" at bounding box center [237, 192] width 16 height 9
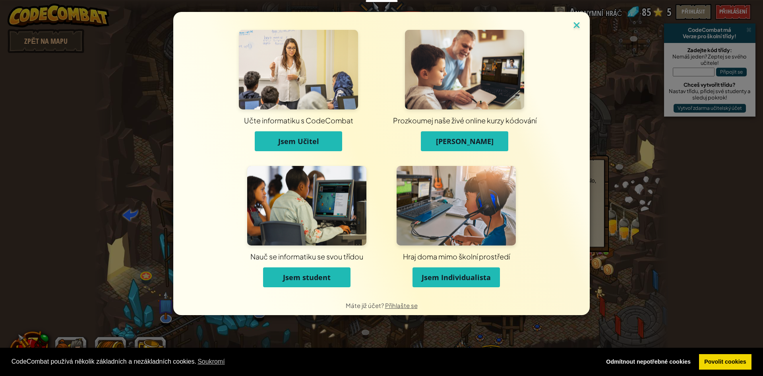
click at [576, 27] on img at bounding box center [577, 26] width 10 height 12
